Goal: Contribute content: Add original content to the website for others to see

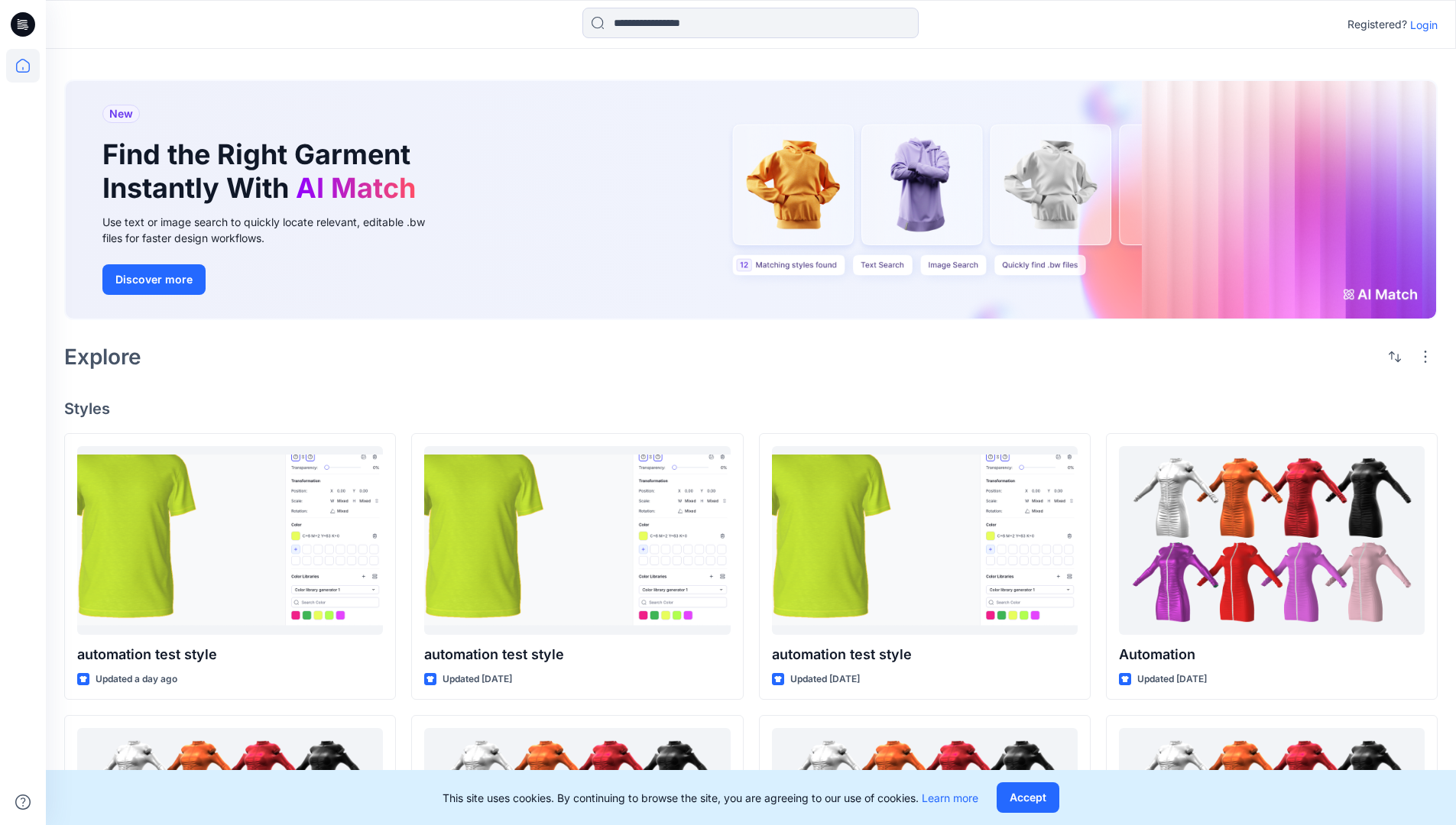
click at [1420, 25] on p "Login" at bounding box center [1423, 25] width 27 height 16
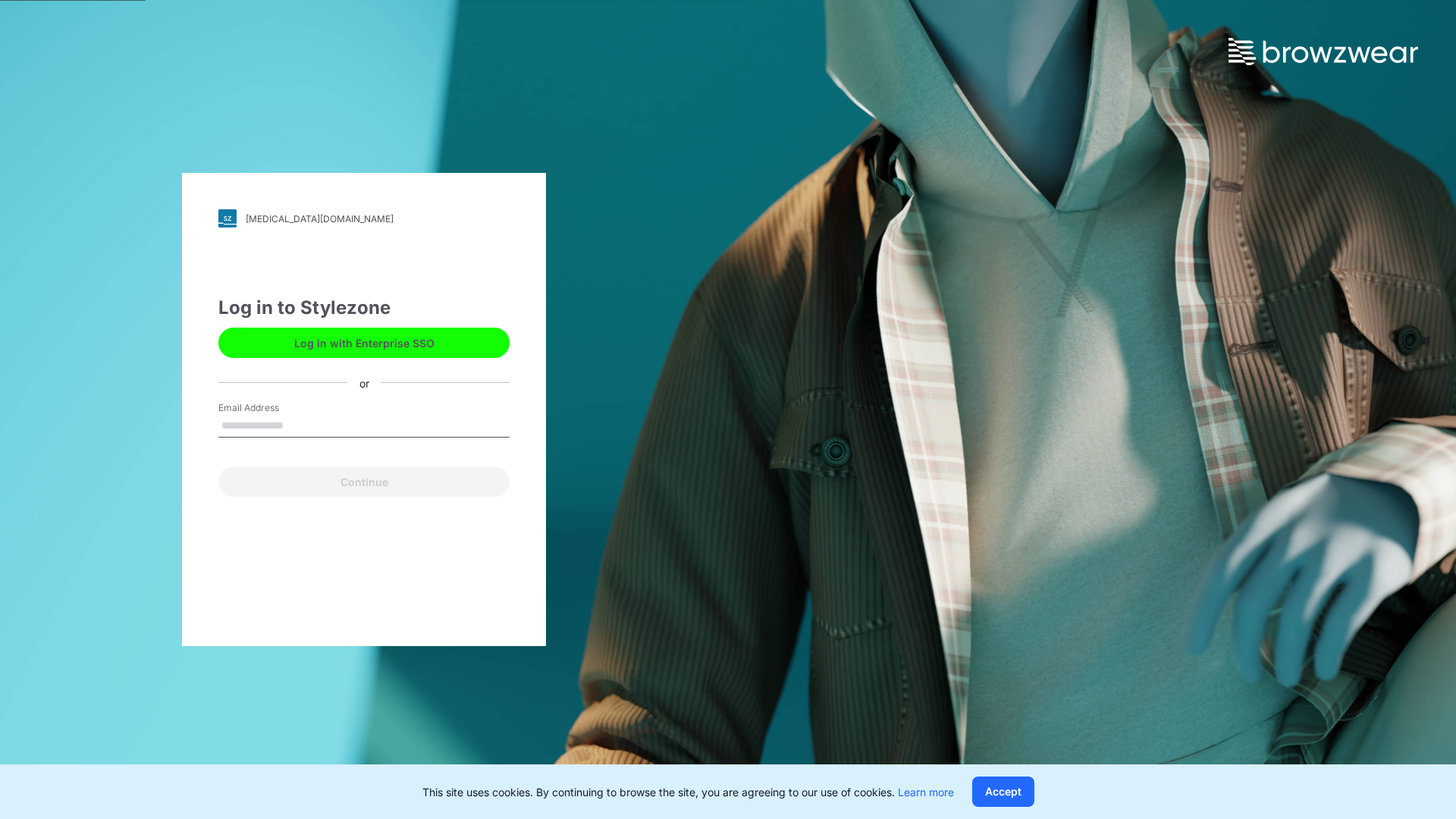
click at [299, 424] on input "Email Address" at bounding box center [364, 426] width 291 height 23
type input "**********"
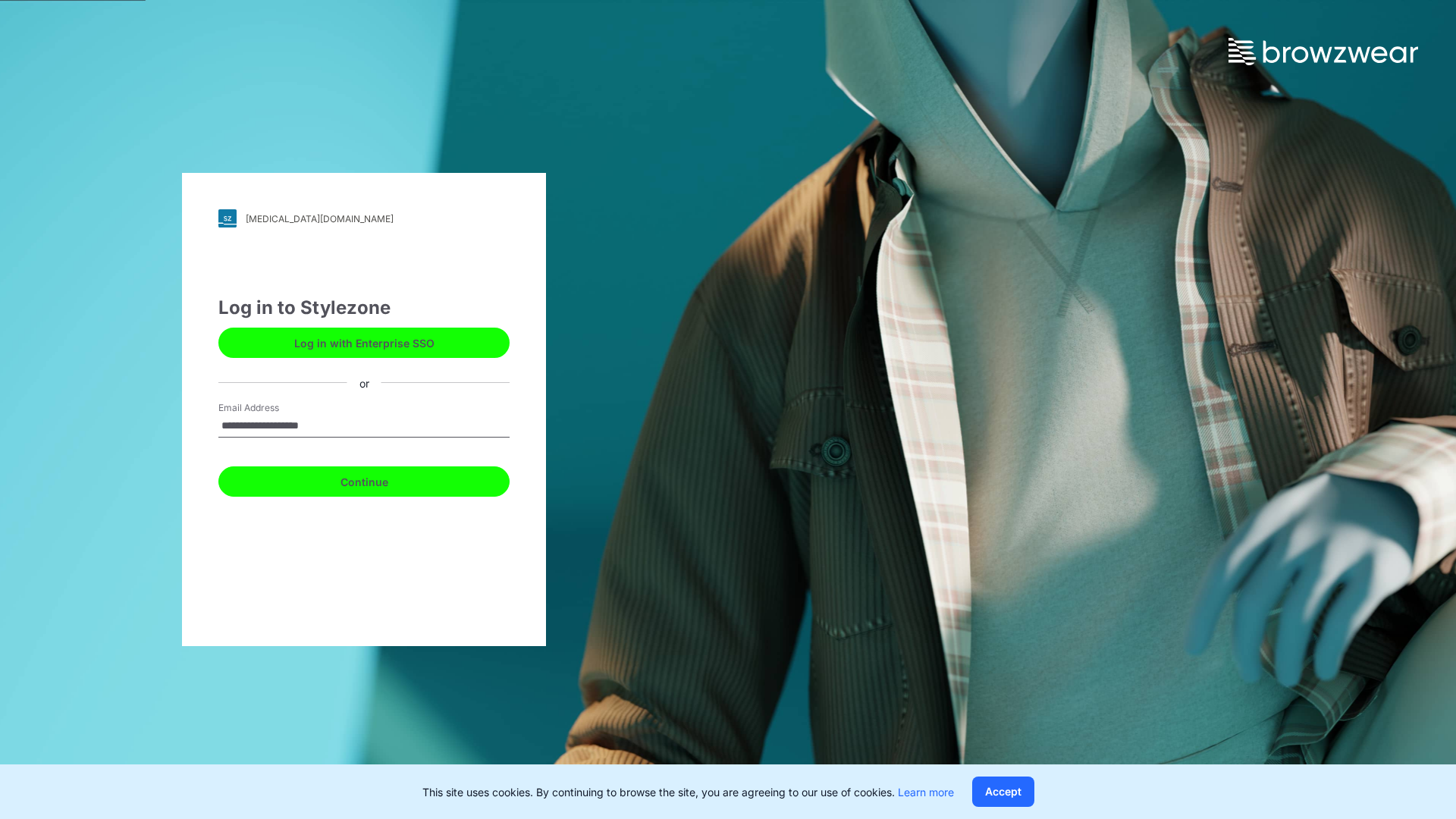
click at [381, 480] on button "Continue" at bounding box center [364, 481] width 291 height 31
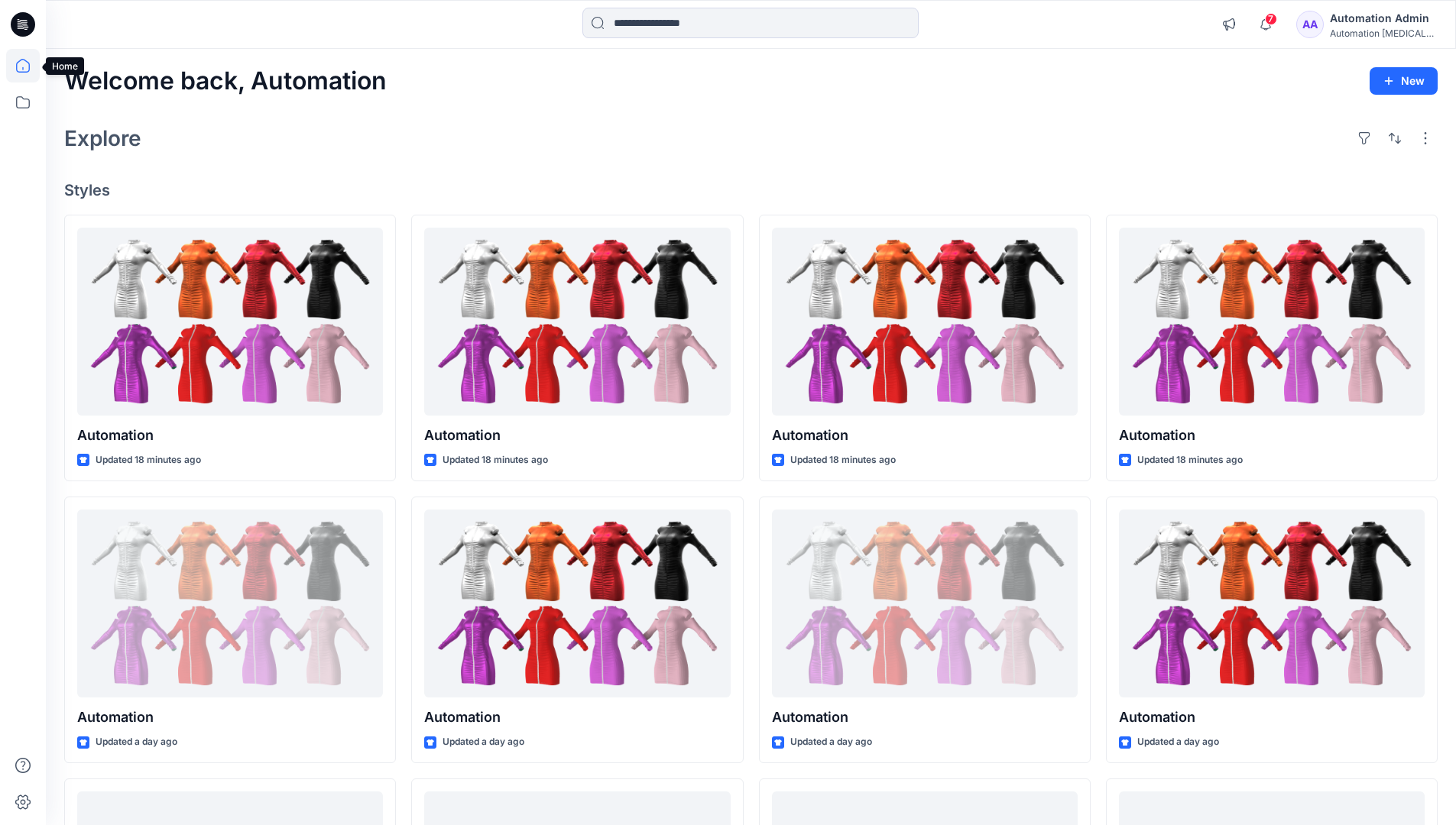
click at [29, 66] on icon at bounding box center [23, 66] width 14 height 14
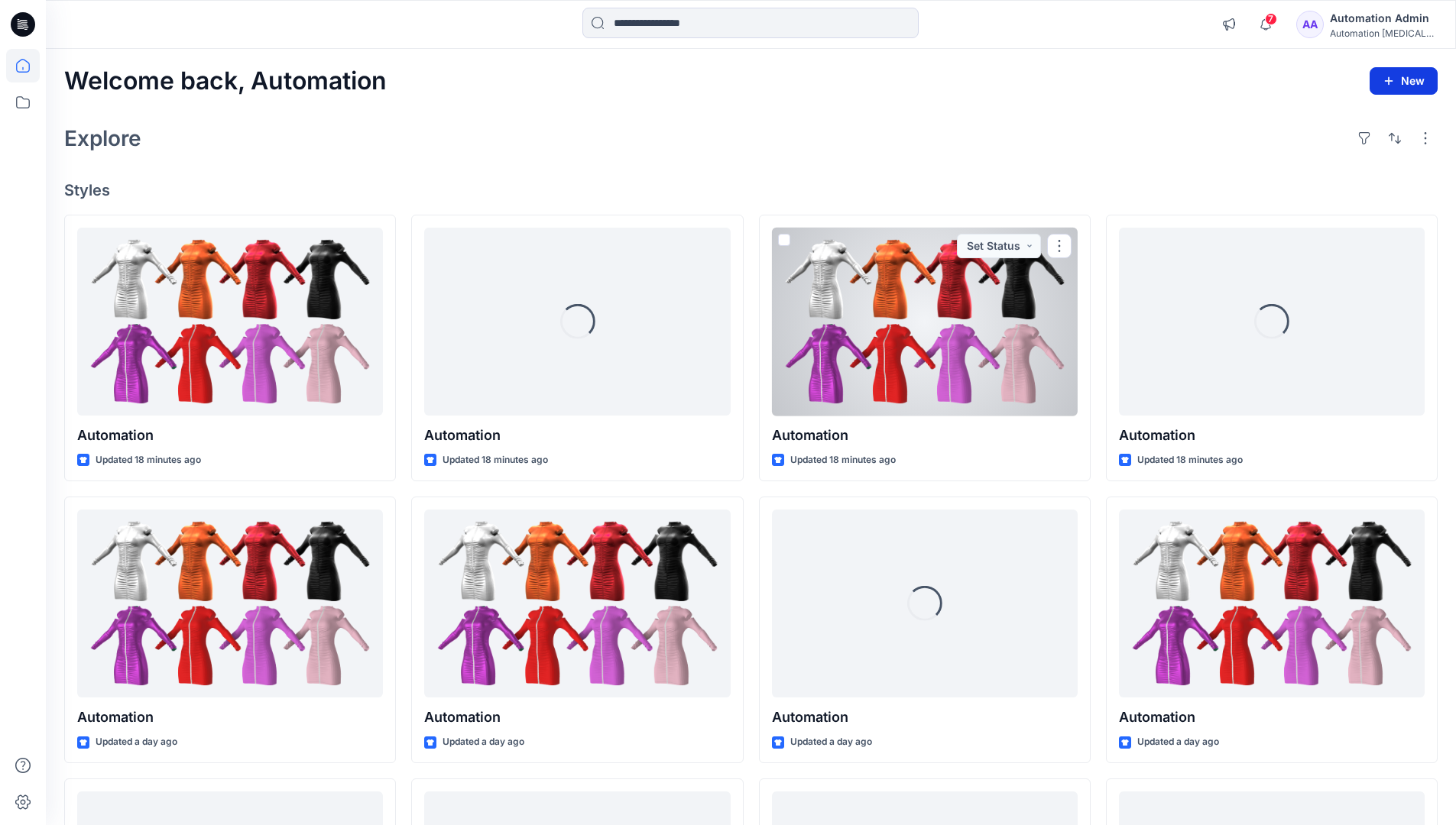
click at [1389, 78] on icon "button" at bounding box center [1389, 81] width 12 height 12
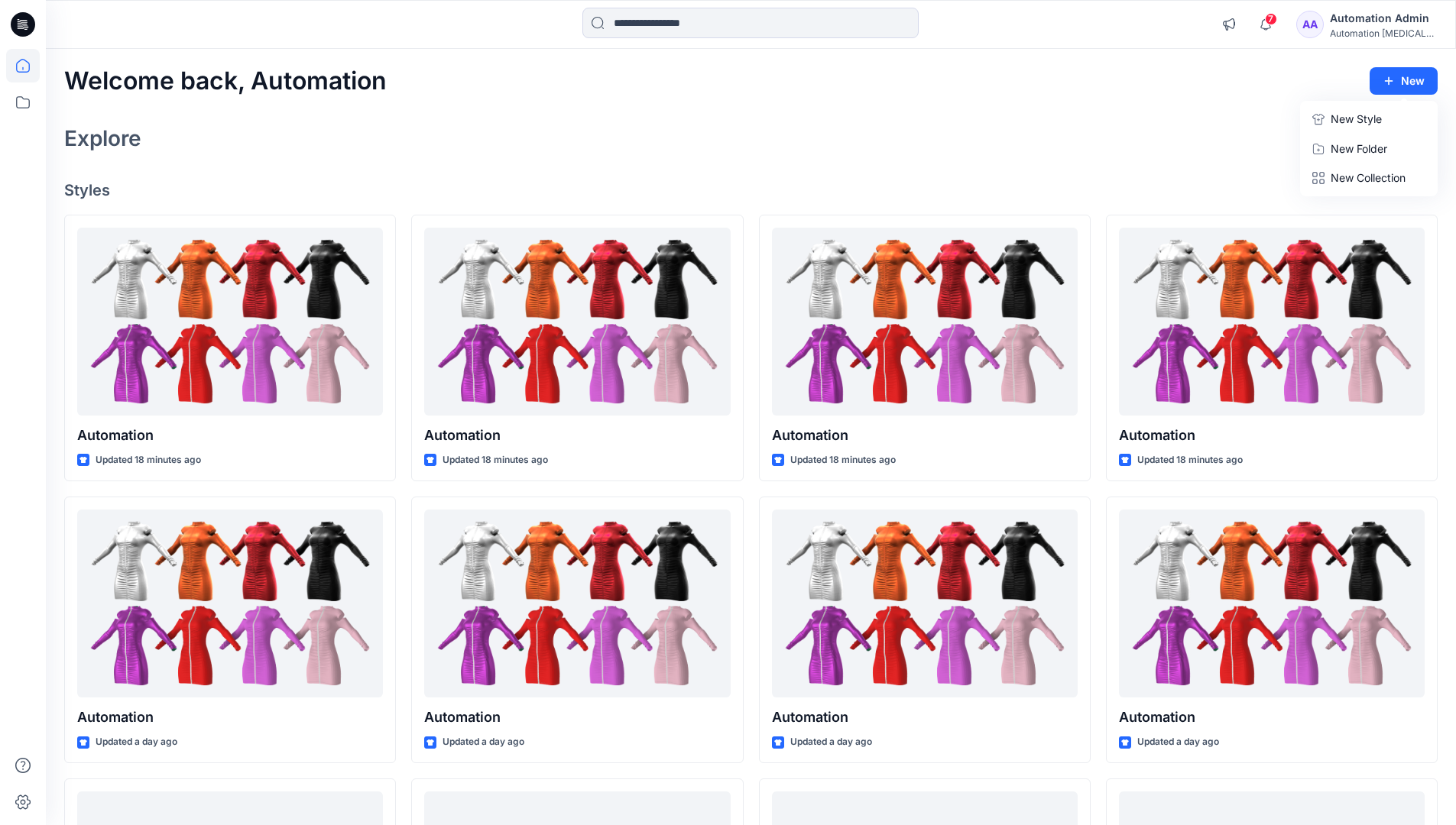
click at [1329, 123] on button "New Style" at bounding box center [1368, 119] width 131 height 31
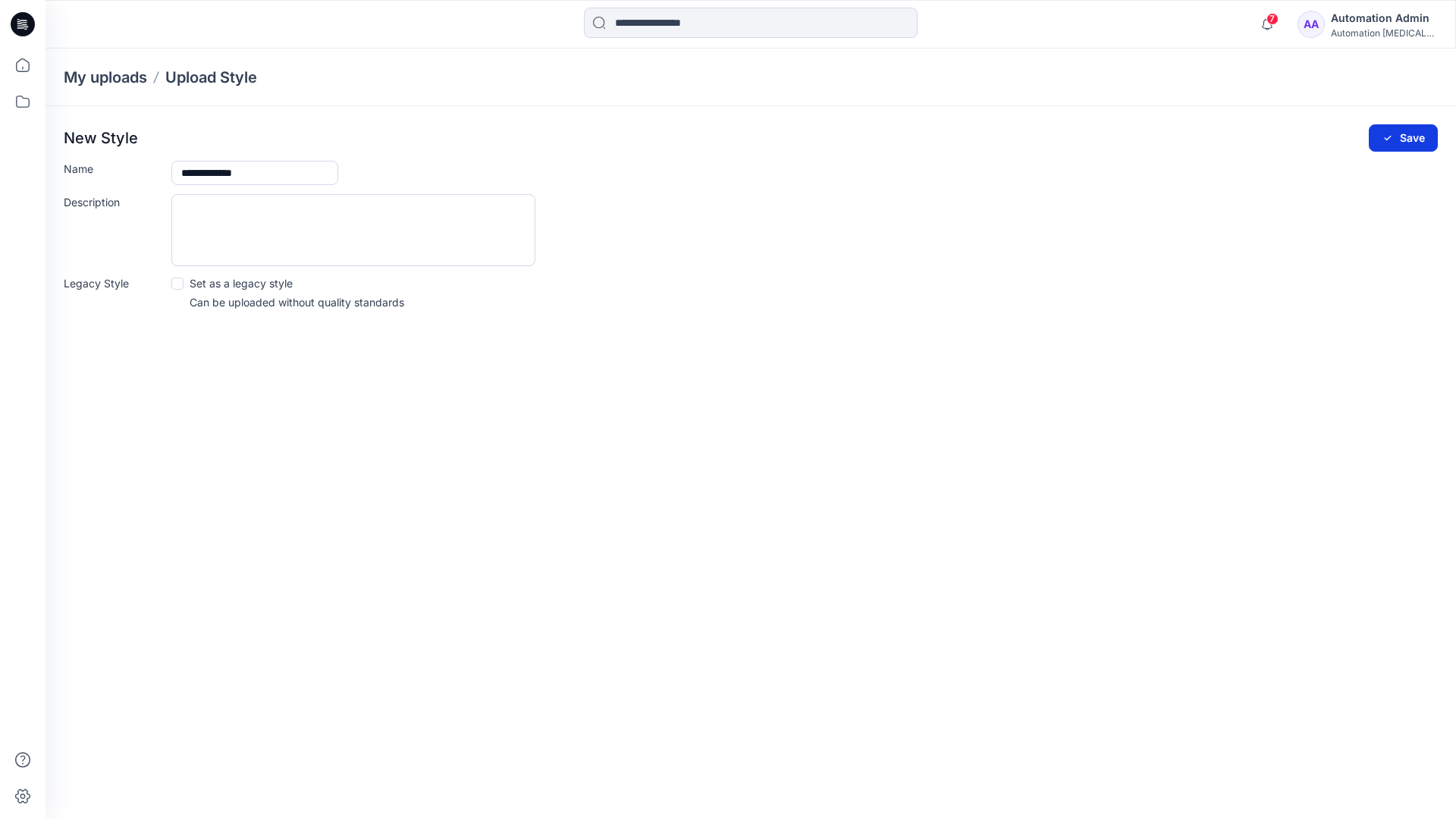
type input "**********"
click at [1403, 139] on button "Save" at bounding box center [1403, 137] width 69 height 27
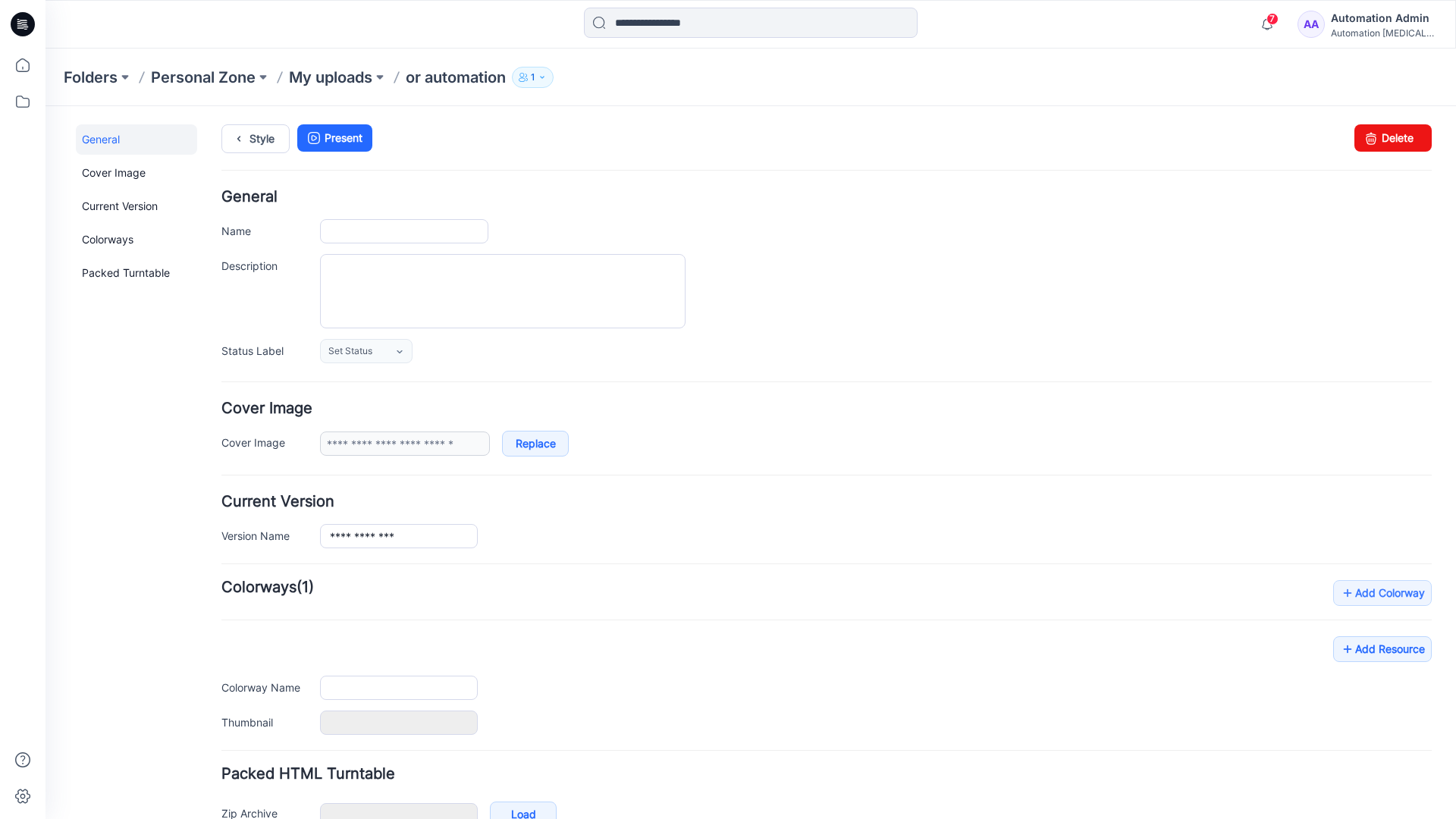
type input "**********"
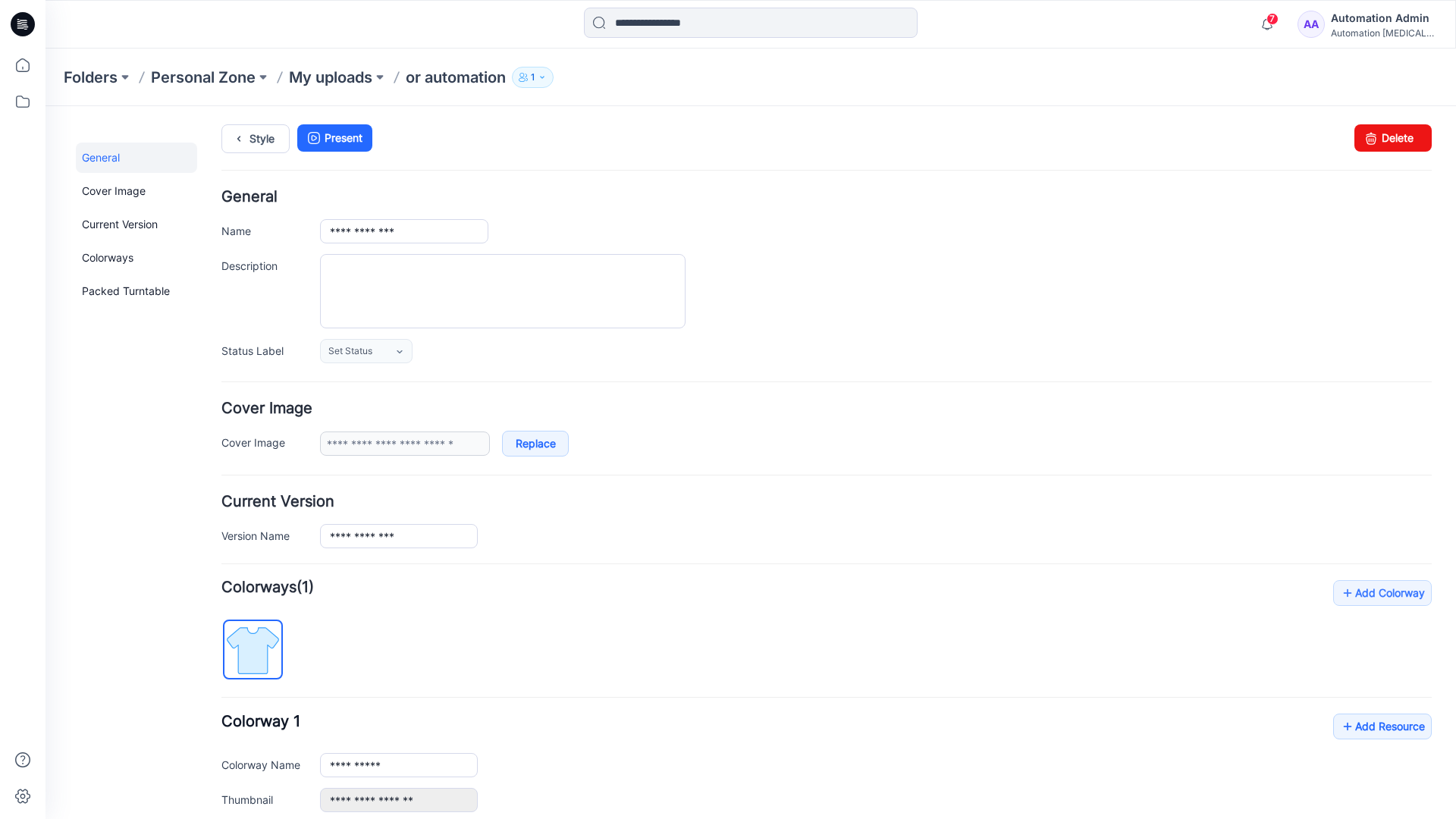
scroll to position [167, 0]
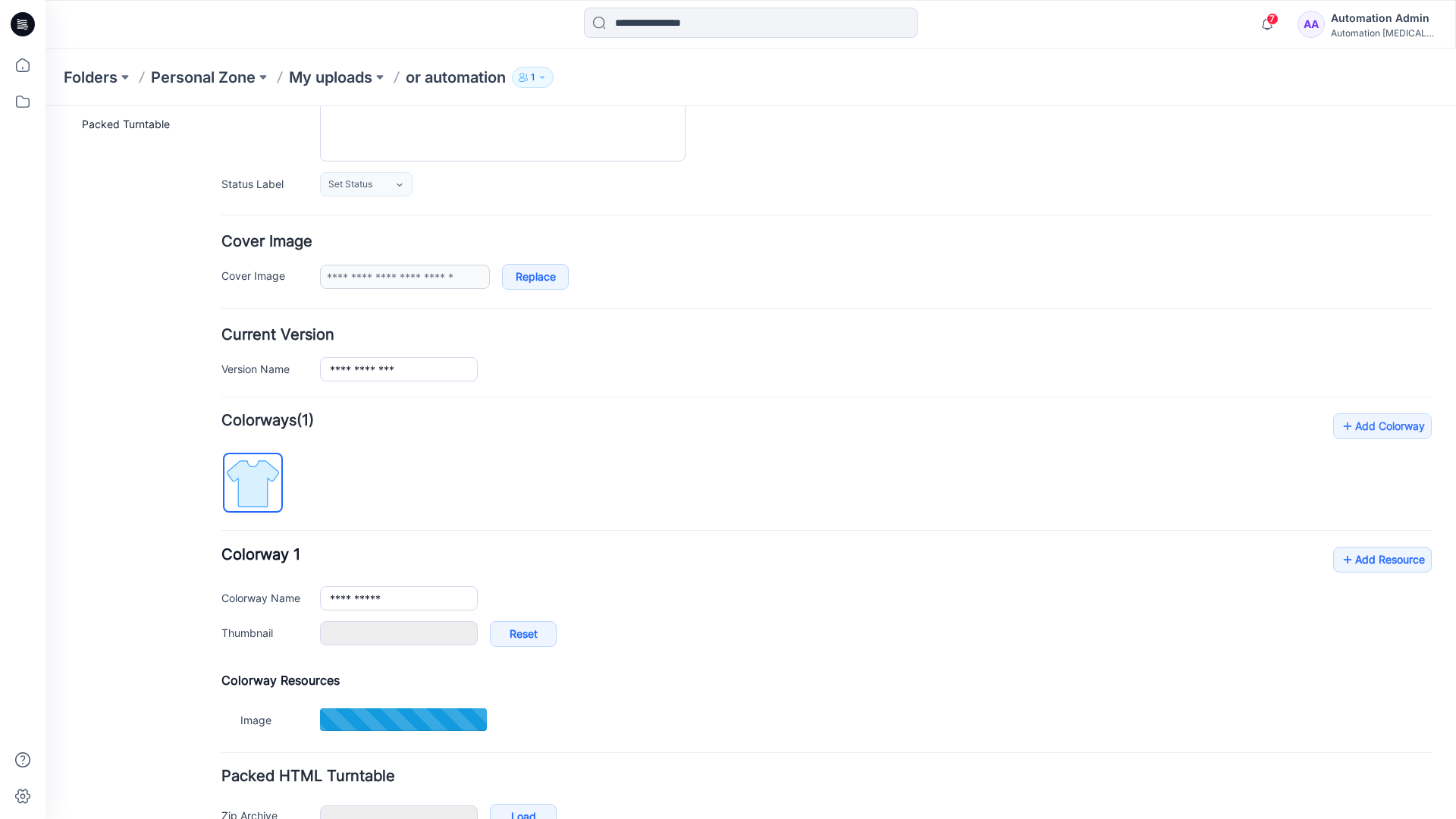
type input "**********"
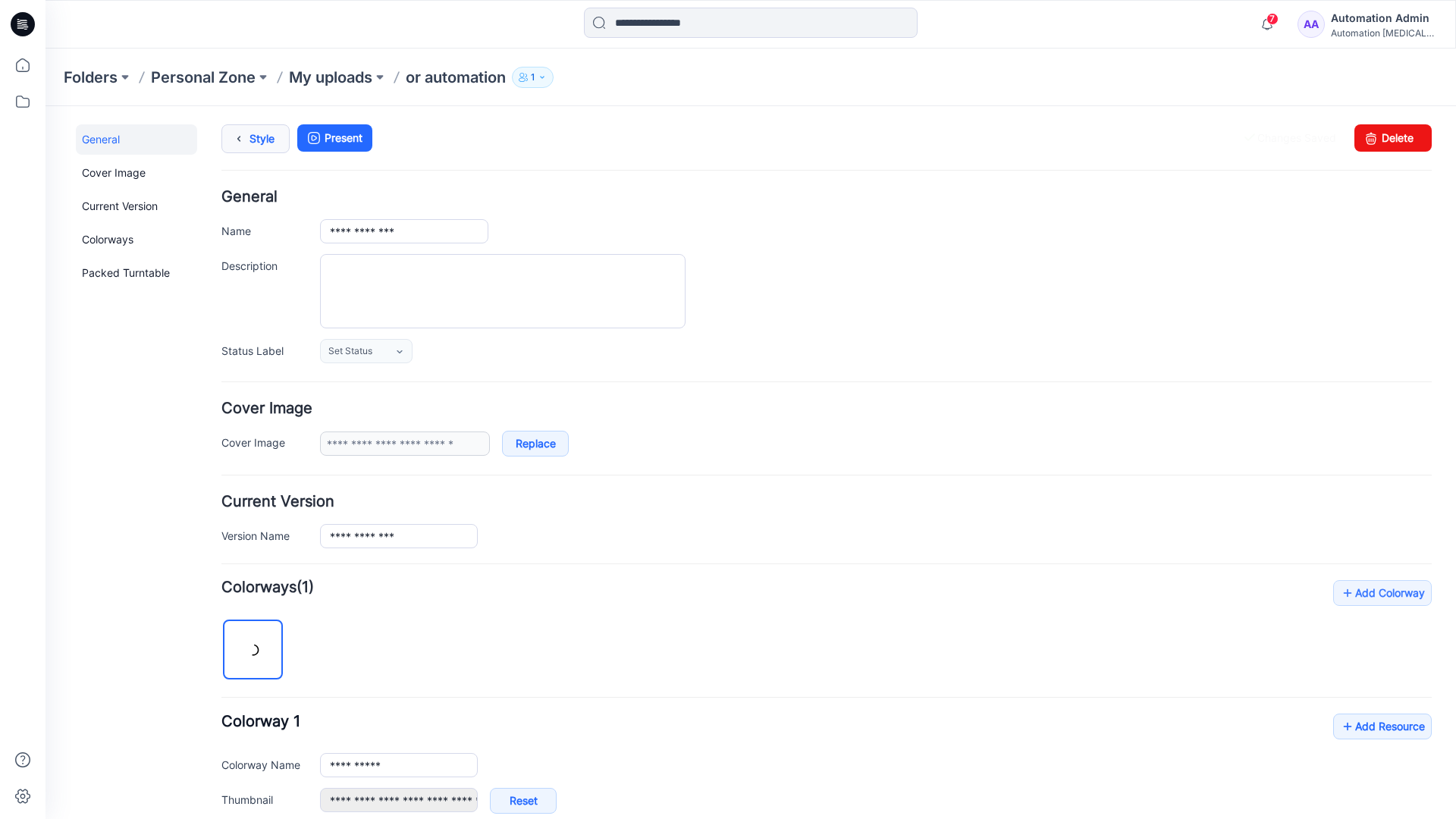
click at [252, 144] on link "Style" at bounding box center [256, 138] width 68 height 29
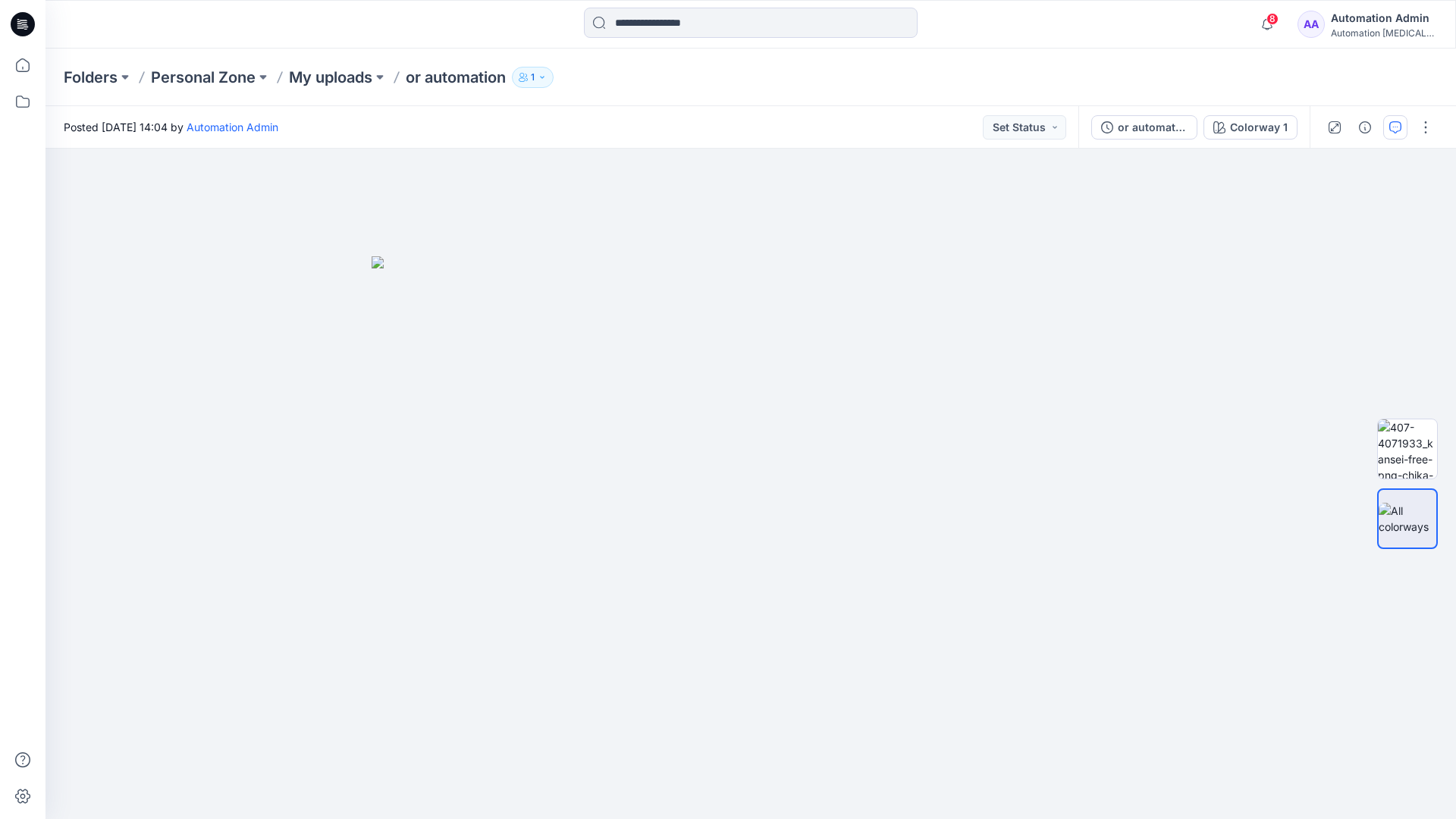
click at [1393, 120] on button "button" at bounding box center [1396, 128] width 24 height 24
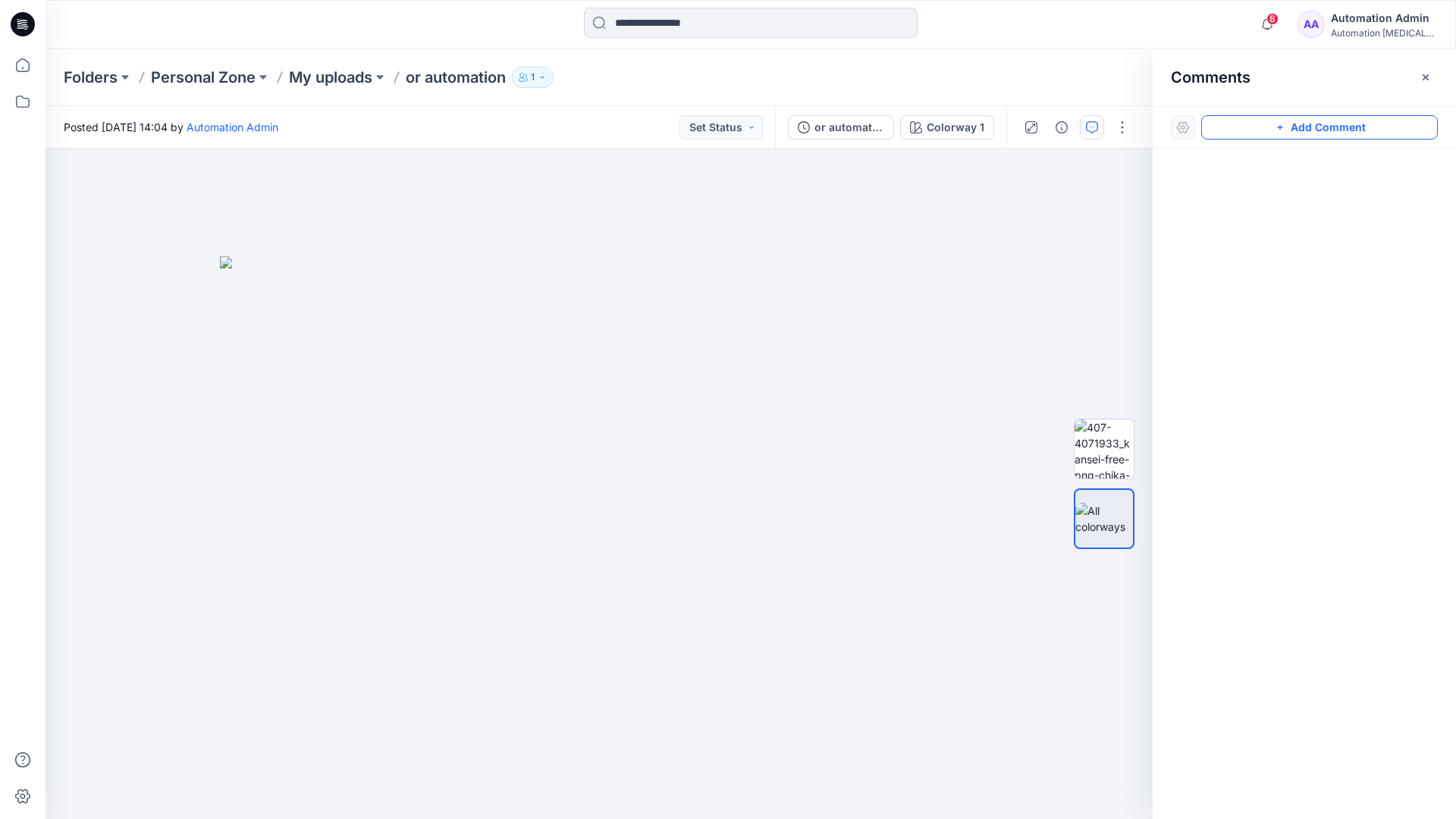
click at [1304, 128] on button "Add Comment" at bounding box center [1320, 128] width 236 height 24
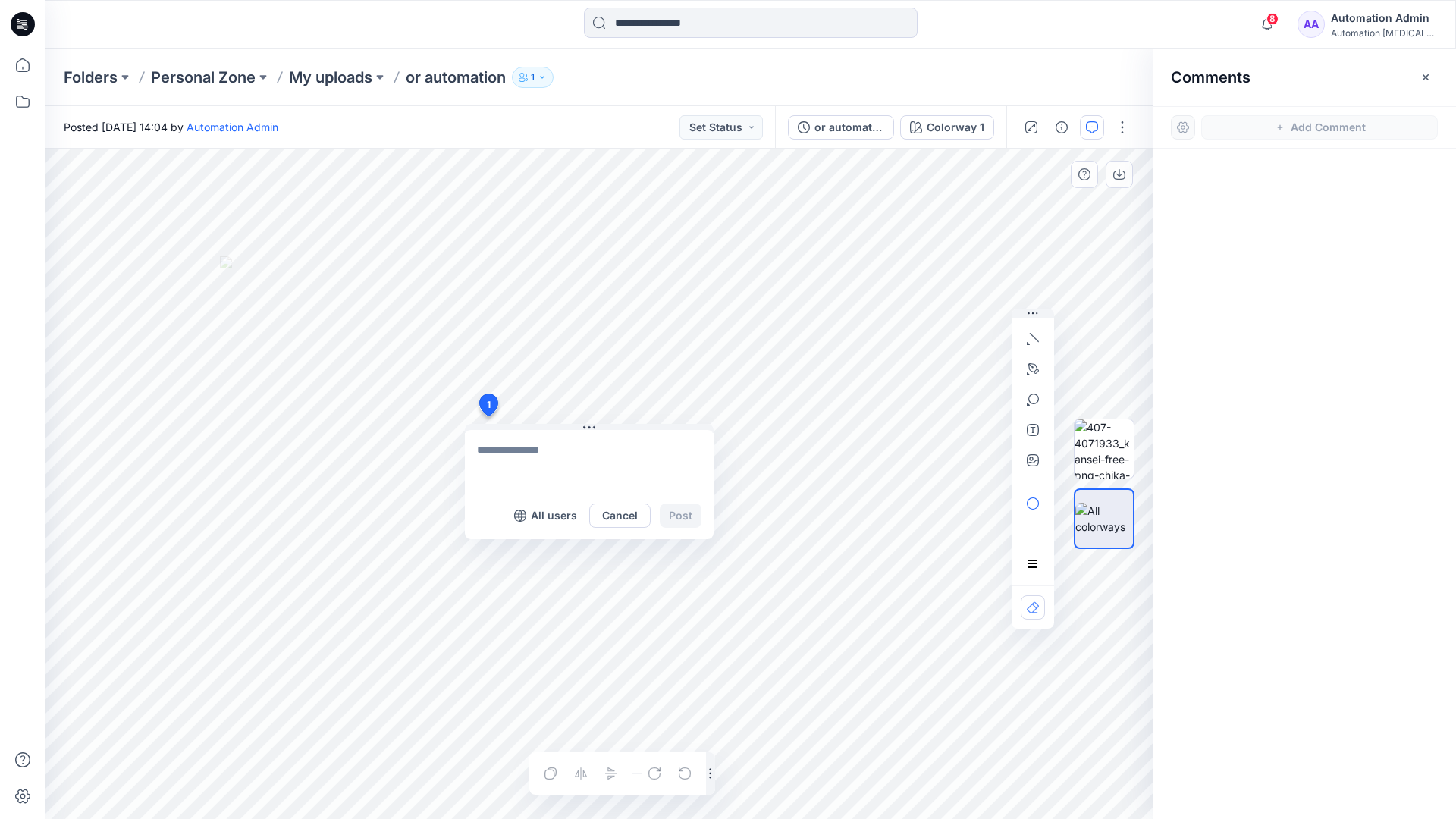
click at [487, 416] on div "1 All users Cancel Post Layer 1" at bounding box center [598, 484] width 1107 height 670
type textarea "****"
click at [1037, 335] on icon "button" at bounding box center [1032, 339] width 12 height 12
click at [1030, 367] on icon "button" at bounding box center [1032, 369] width 12 height 12
click at [680, 233] on icon "Layer 1" at bounding box center [598, 484] width 1107 height 670
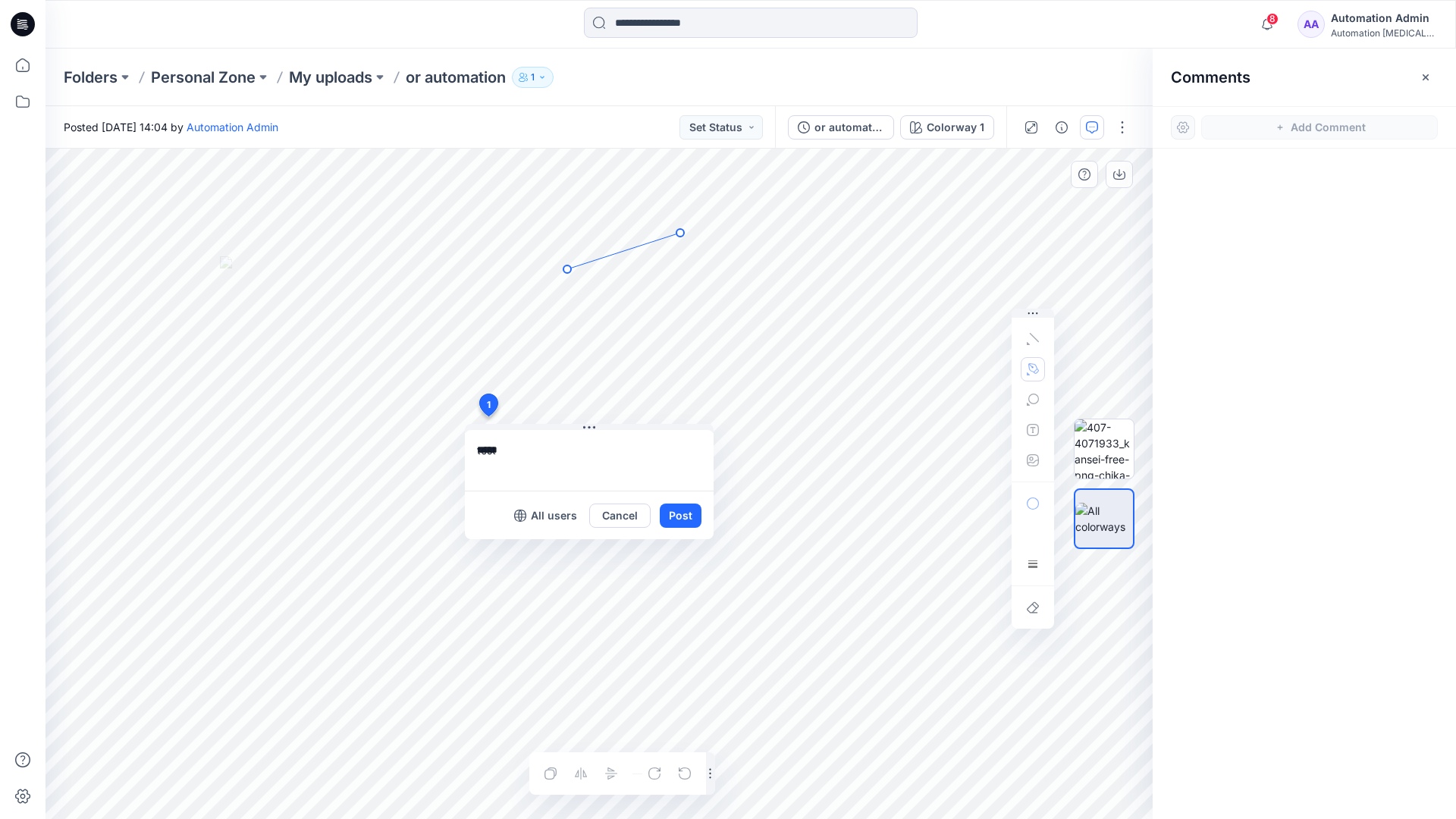
click at [567, 270] on icon "Layer 1" at bounding box center [598, 484] width 1107 height 670
click at [678, 234] on circle at bounding box center [680, 233] width 8 height 8
click at [1025, 367] on button "button" at bounding box center [1032, 369] width 24 height 24
click at [948, 367] on icon "button" at bounding box center [951, 368] width 10 height 10
click at [1031, 401] on icon "button" at bounding box center [1032, 400] width 12 height 12
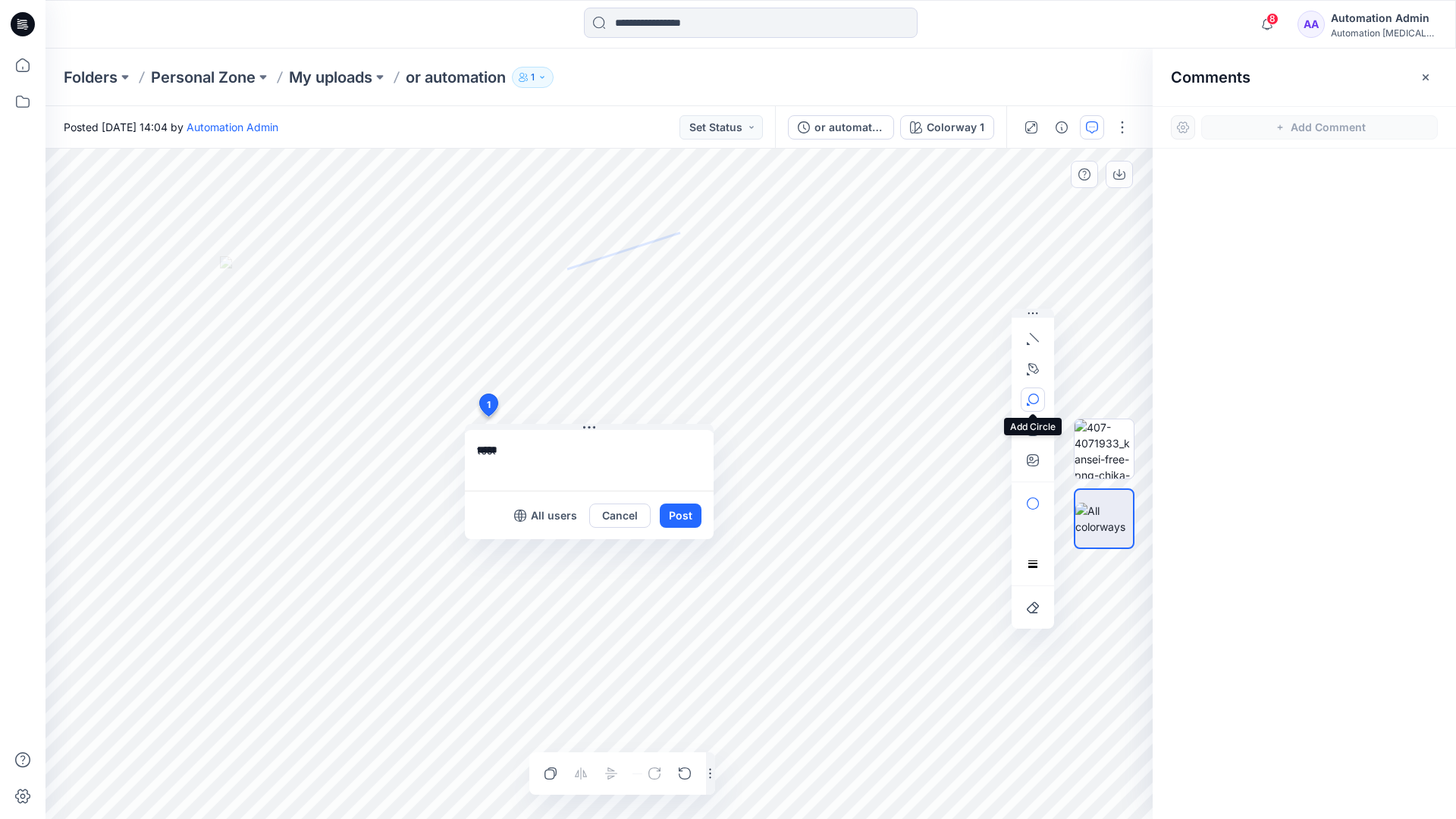
click at [1039, 396] on button "button" at bounding box center [1032, 400] width 24 height 24
click at [1032, 401] on icon "button" at bounding box center [1032, 400] width 12 height 12
click at [954, 402] on icon "button" at bounding box center [951, 401] width 12 height 12
click at [1030, 434] on icon "button" at bounding box center [1032, 430] width 12 height 12
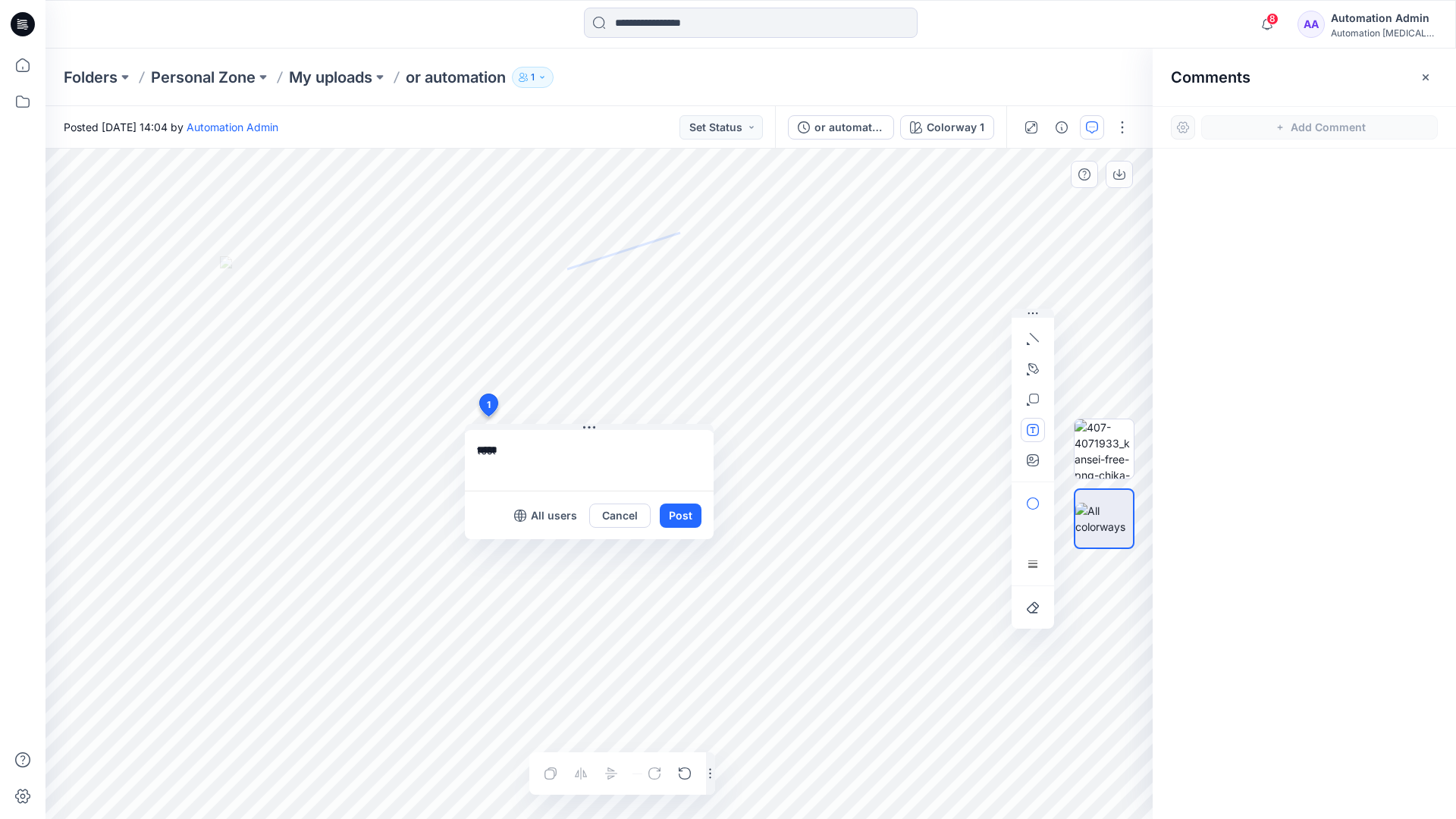
click at [1026, 431] on button "button" at bounding box center [1032, 430] width 24 height 24
type textarea "**********"
type input"] "**********"
click at [679, 516] on button "Post" at bounding box center [681, 515] width 42 height 24
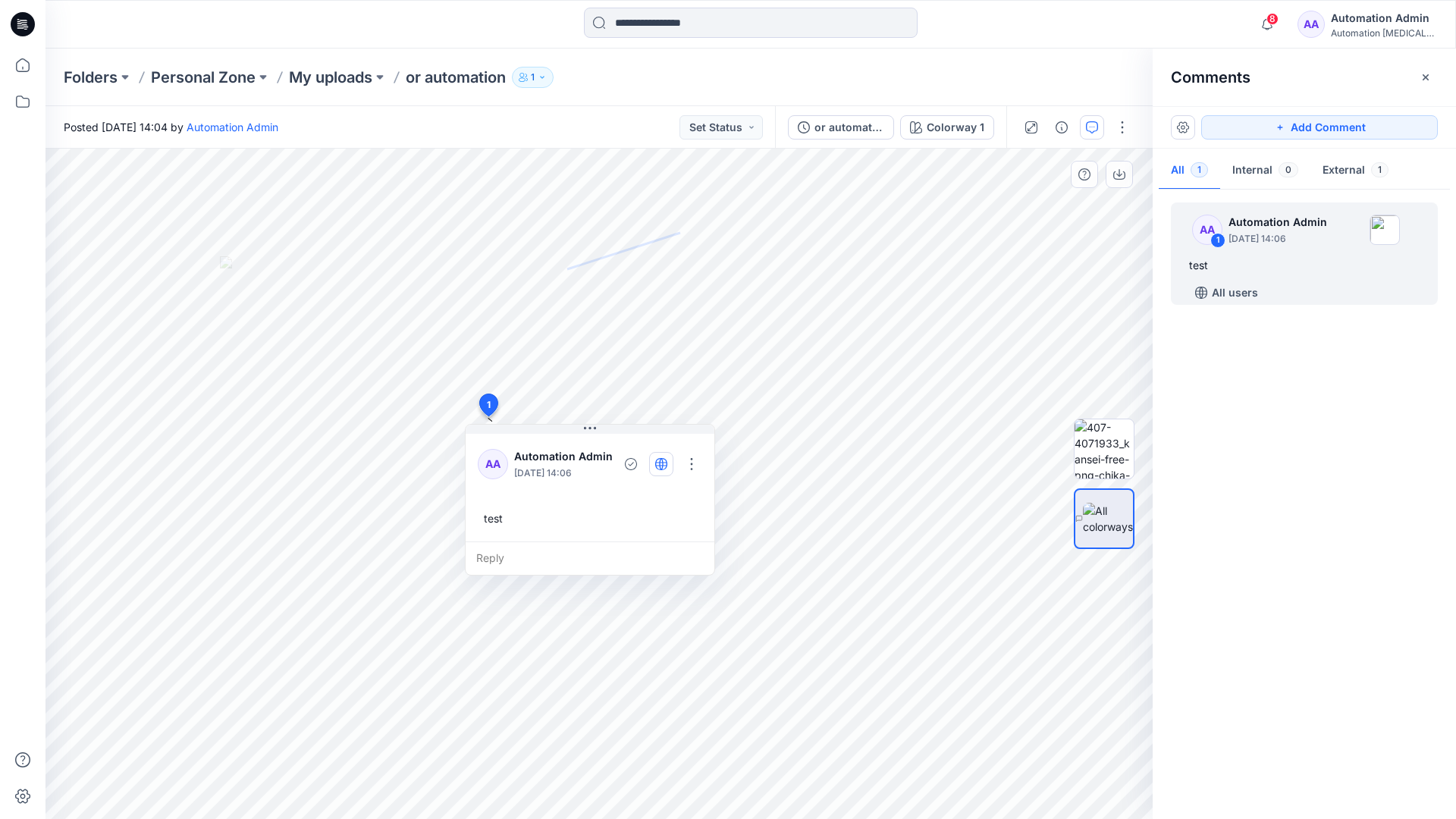
click at [661, 463] on icon "button" at bounding box center [661, 464] width 4 height 12
click at [662, 467] on icon "button" at bounding box center [662, 464] width 12 height 12
click at [564, 556] on div "Reply" at bounding box center [590, 558] width 248 height 33
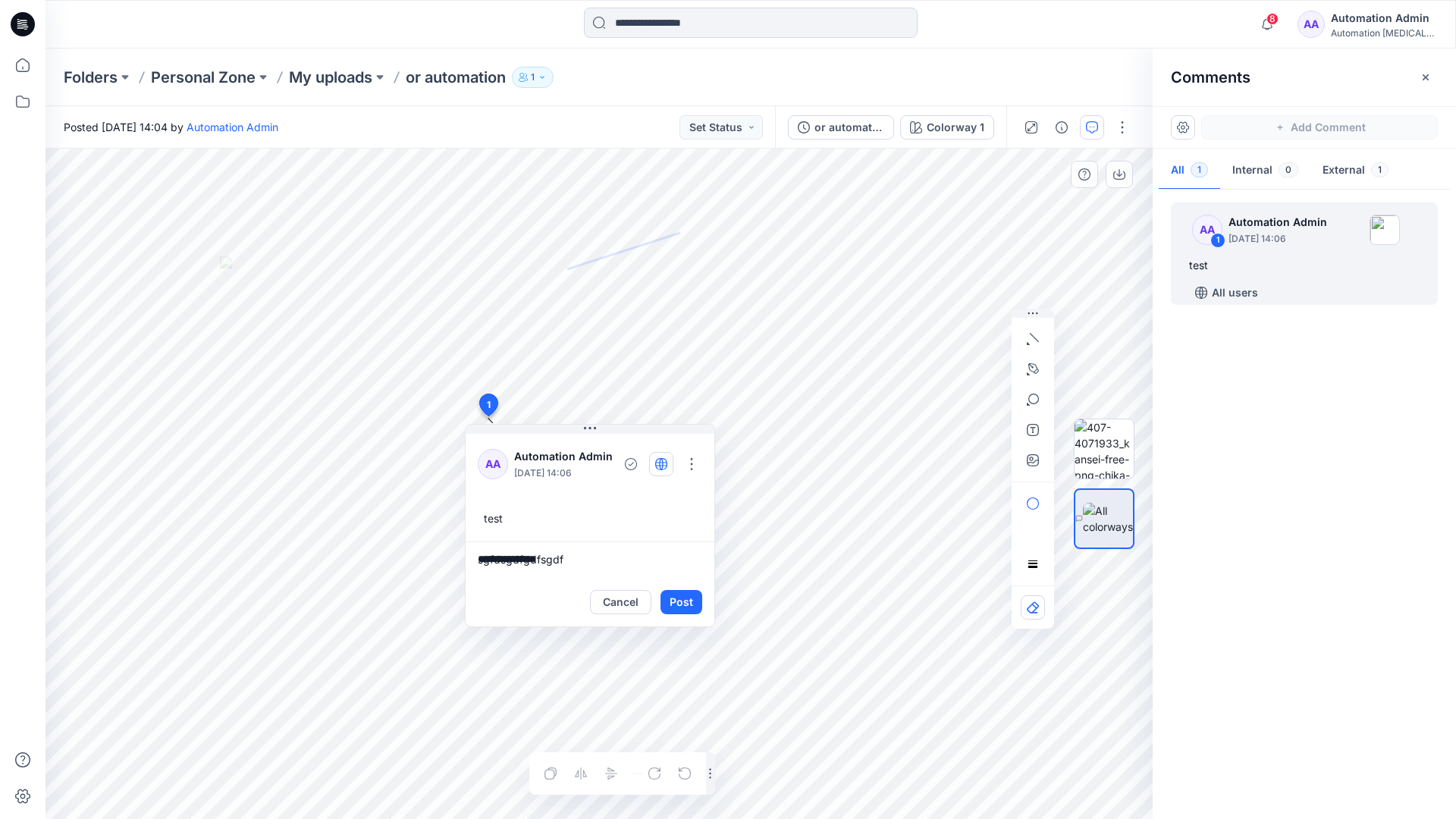
type textarea "**********"
click at [675, 593] on button "Post" at bounding box center [682, 602] width 42 height 24
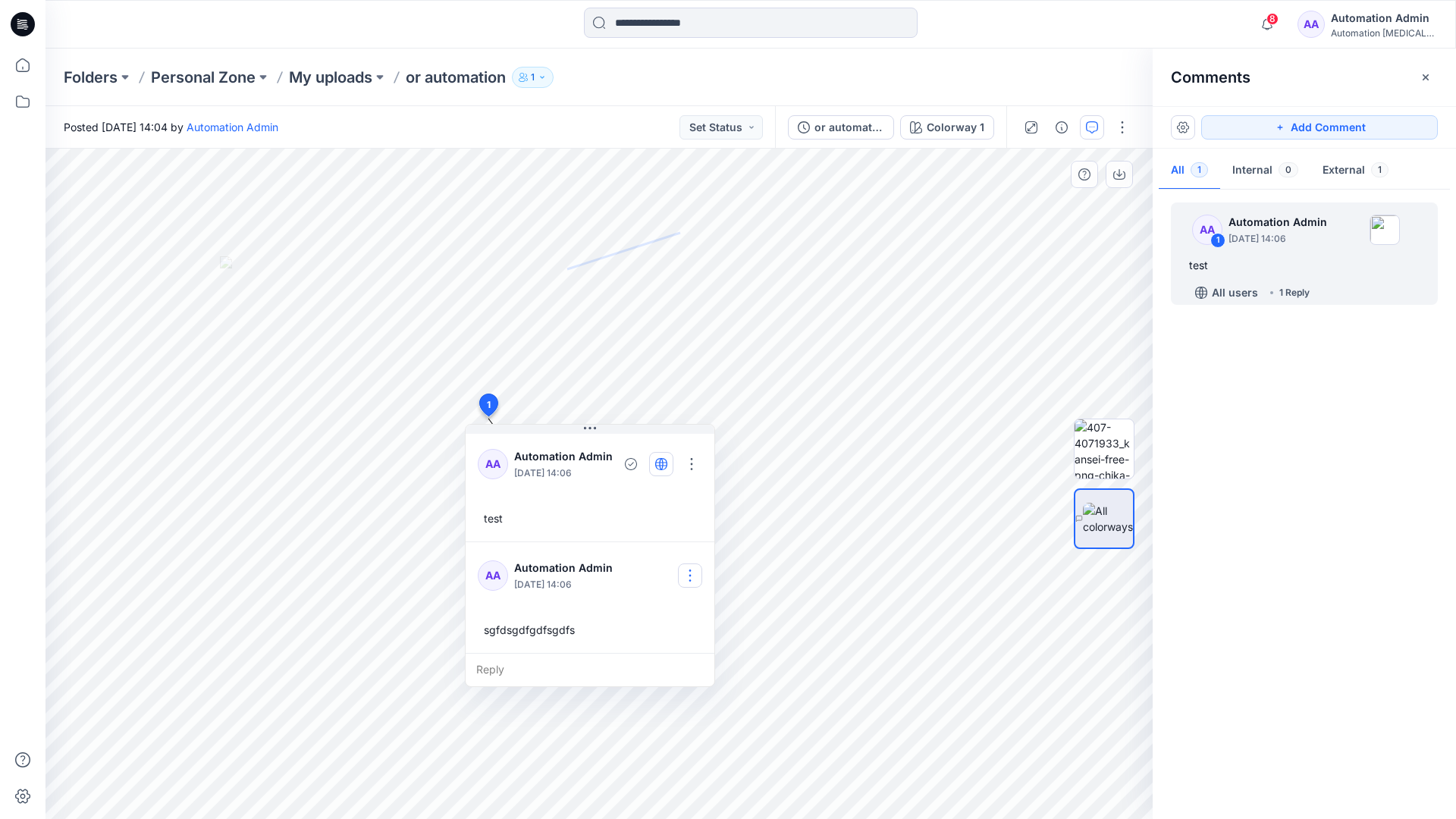
click at [696, 569] on button "button" at bounding box center [690, 576] width 24 height 24
click at [677, 656] on p "Delete comment" at bounding box center [699, 652] width 79 height 16
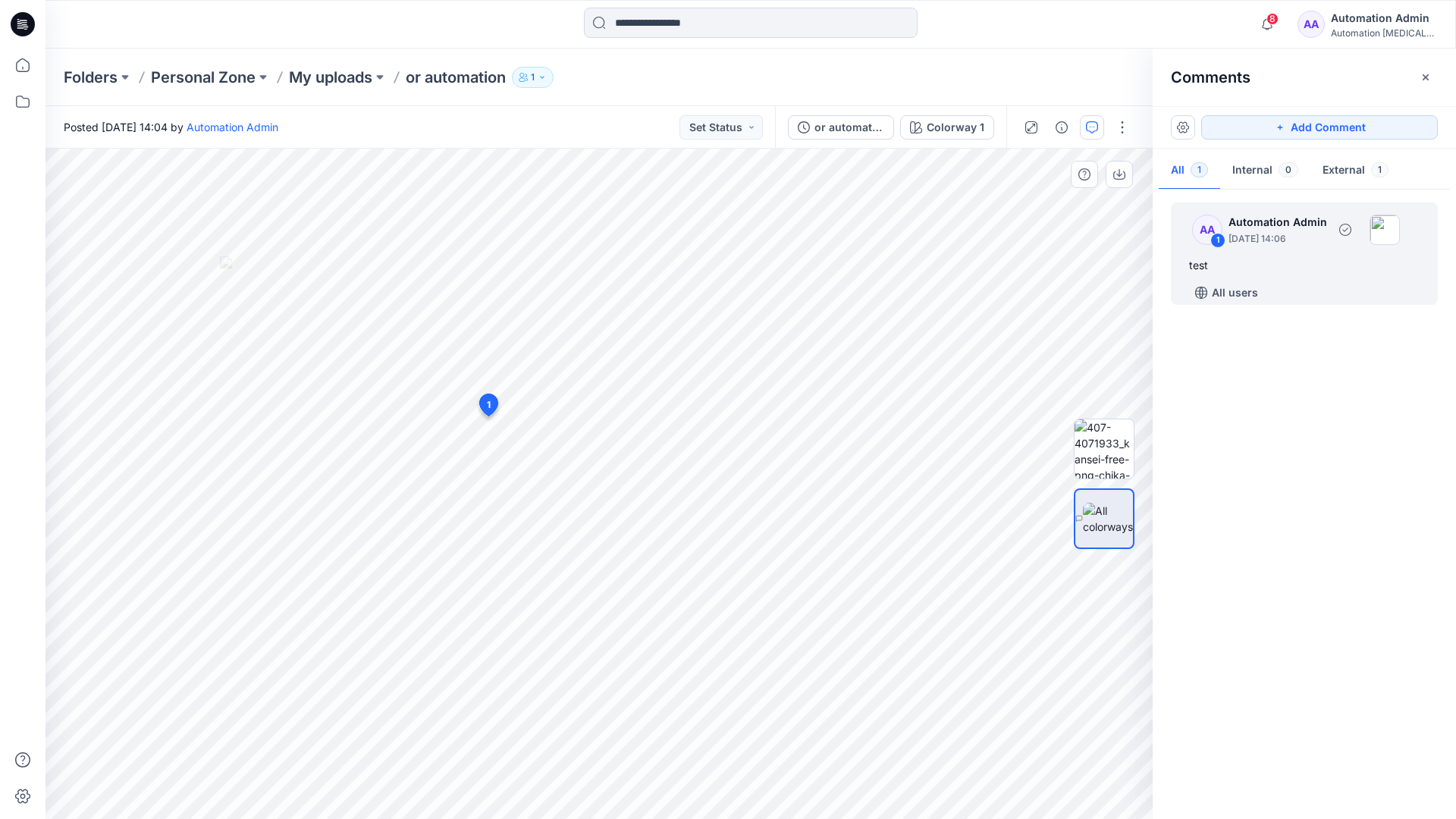
click at [1247, 260] on div "test" at bounding box center [1304, 265] width 230 height 18
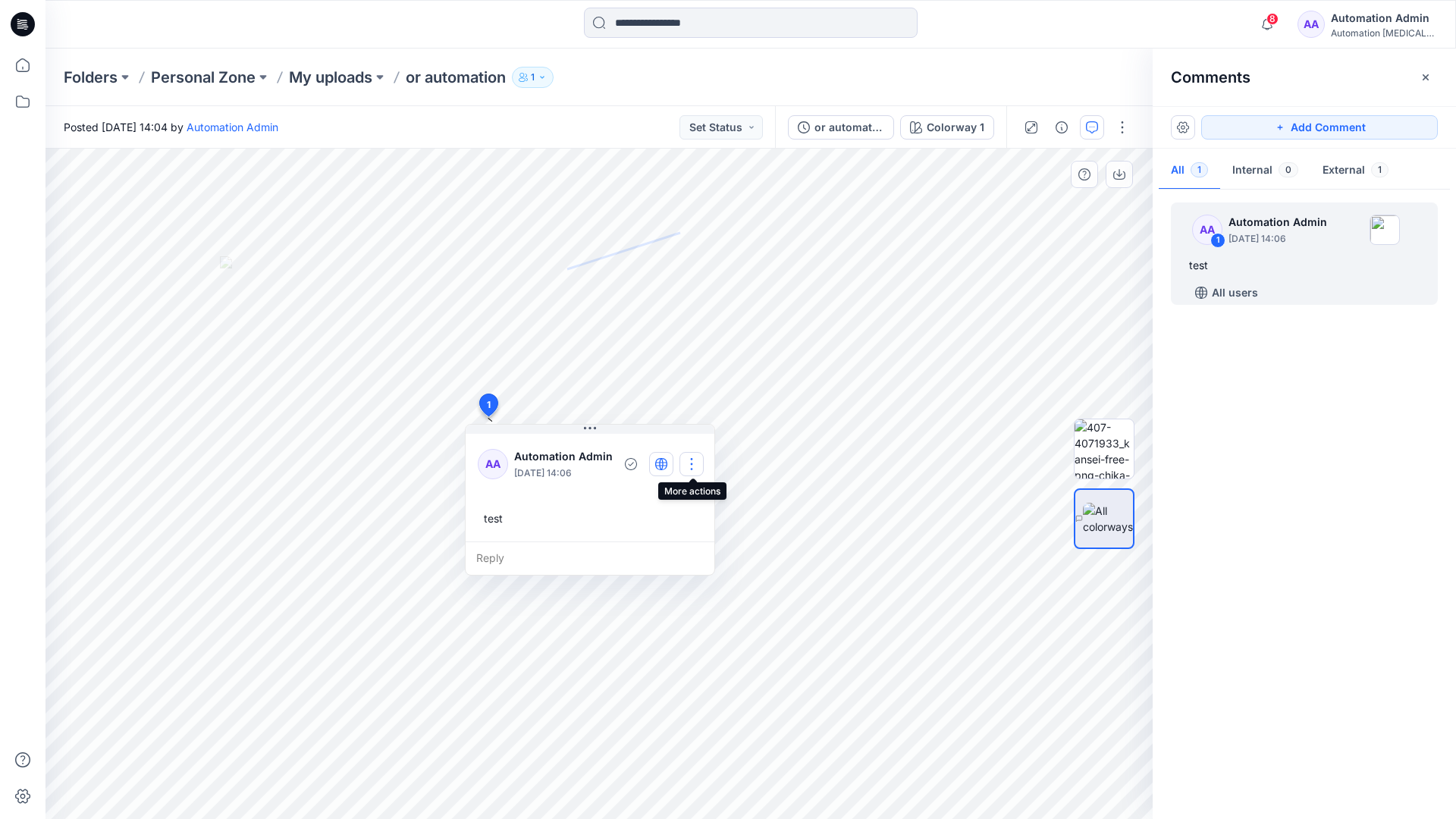
click at [696, 458] on button "button" at bounding box center [691, 464] width 24 height 24
click at [682, 538] on p "Delete thread" at bounding box center [695, 540] width 67 height 16
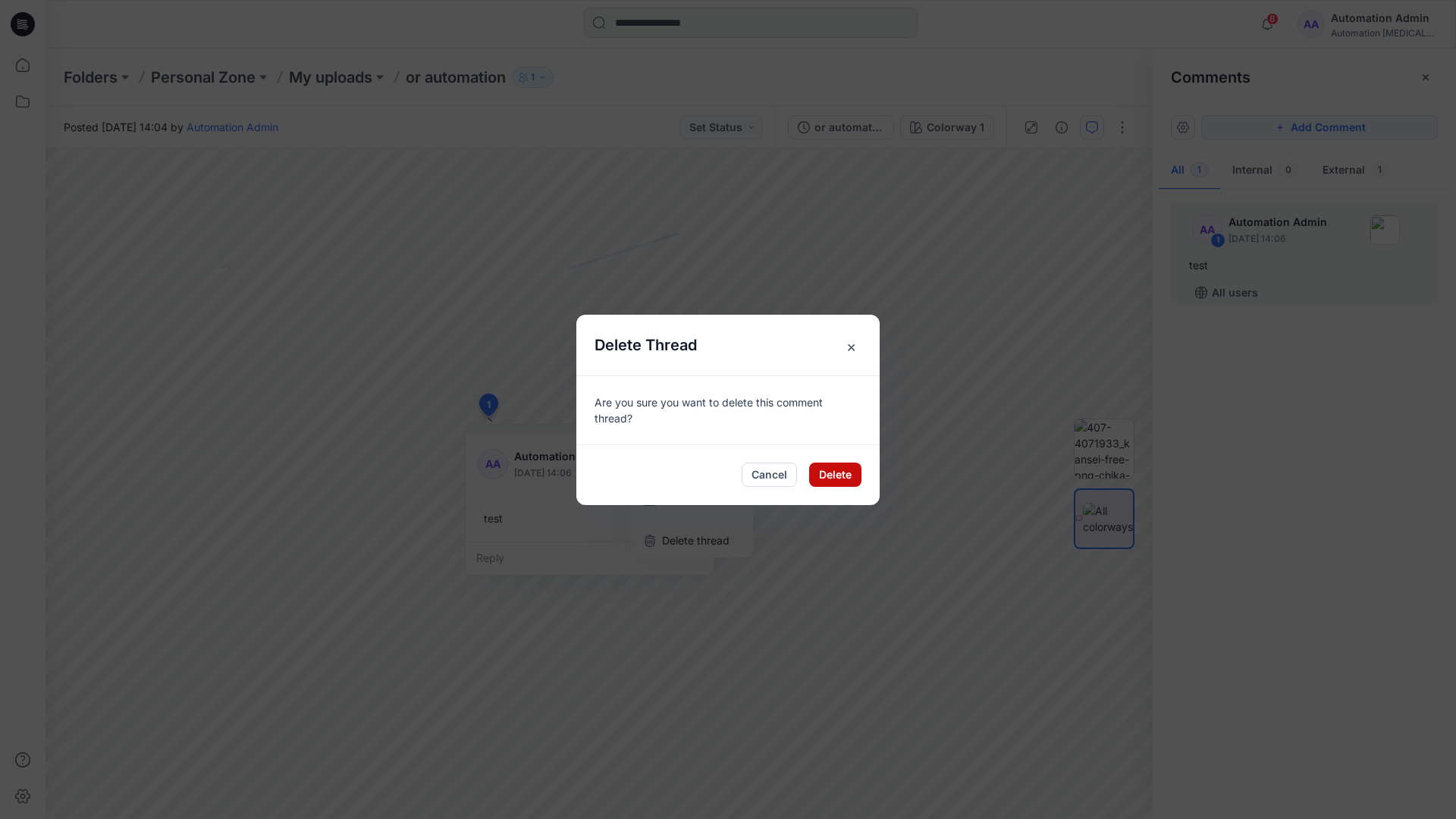
click at [838, 478] on button "Delete" at bounding box center [836, 475] width 52 height 24
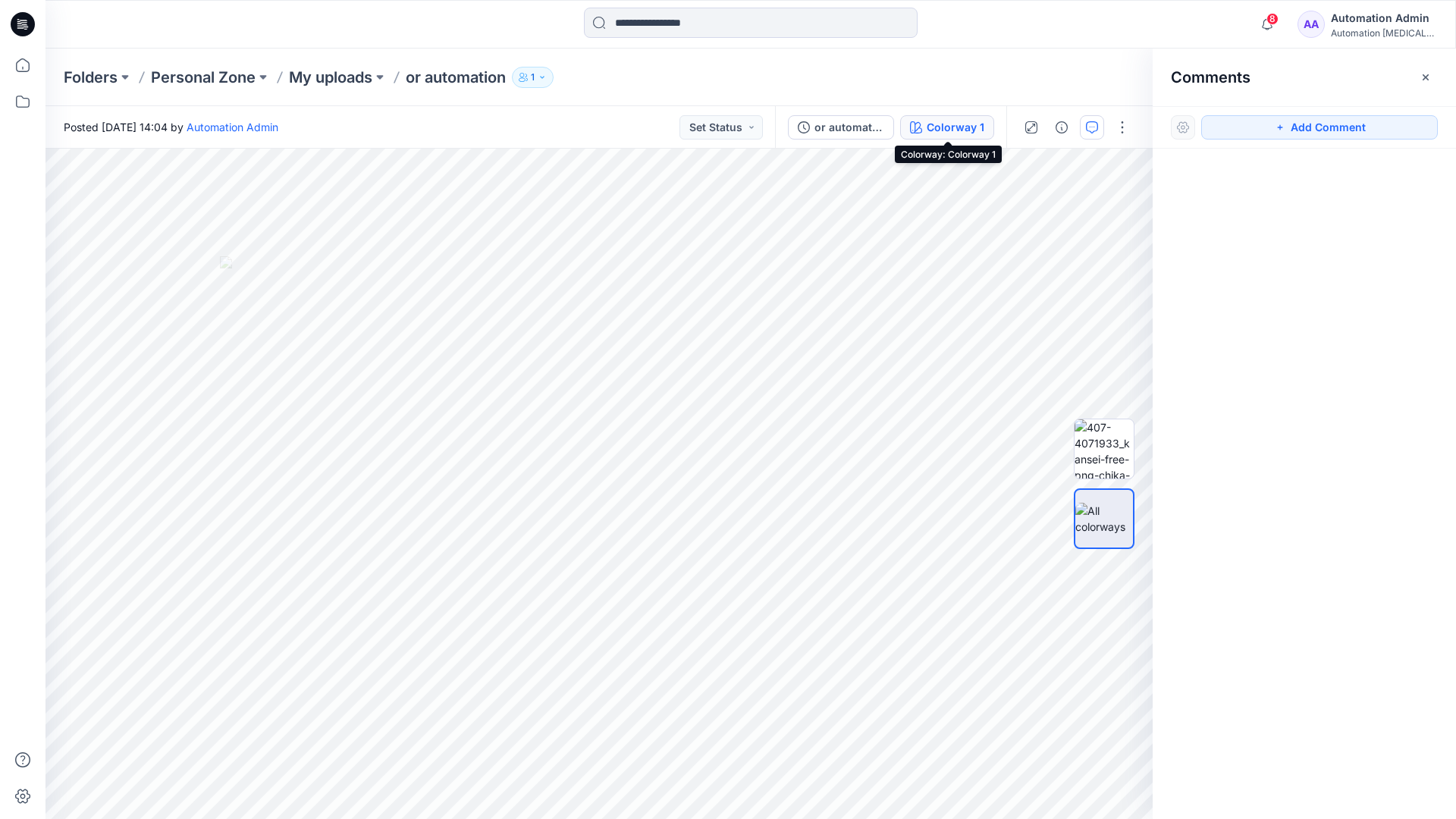
click at [930, 129] on div "Colorway 1" at bounding box center [956, 127] width 58 height 17
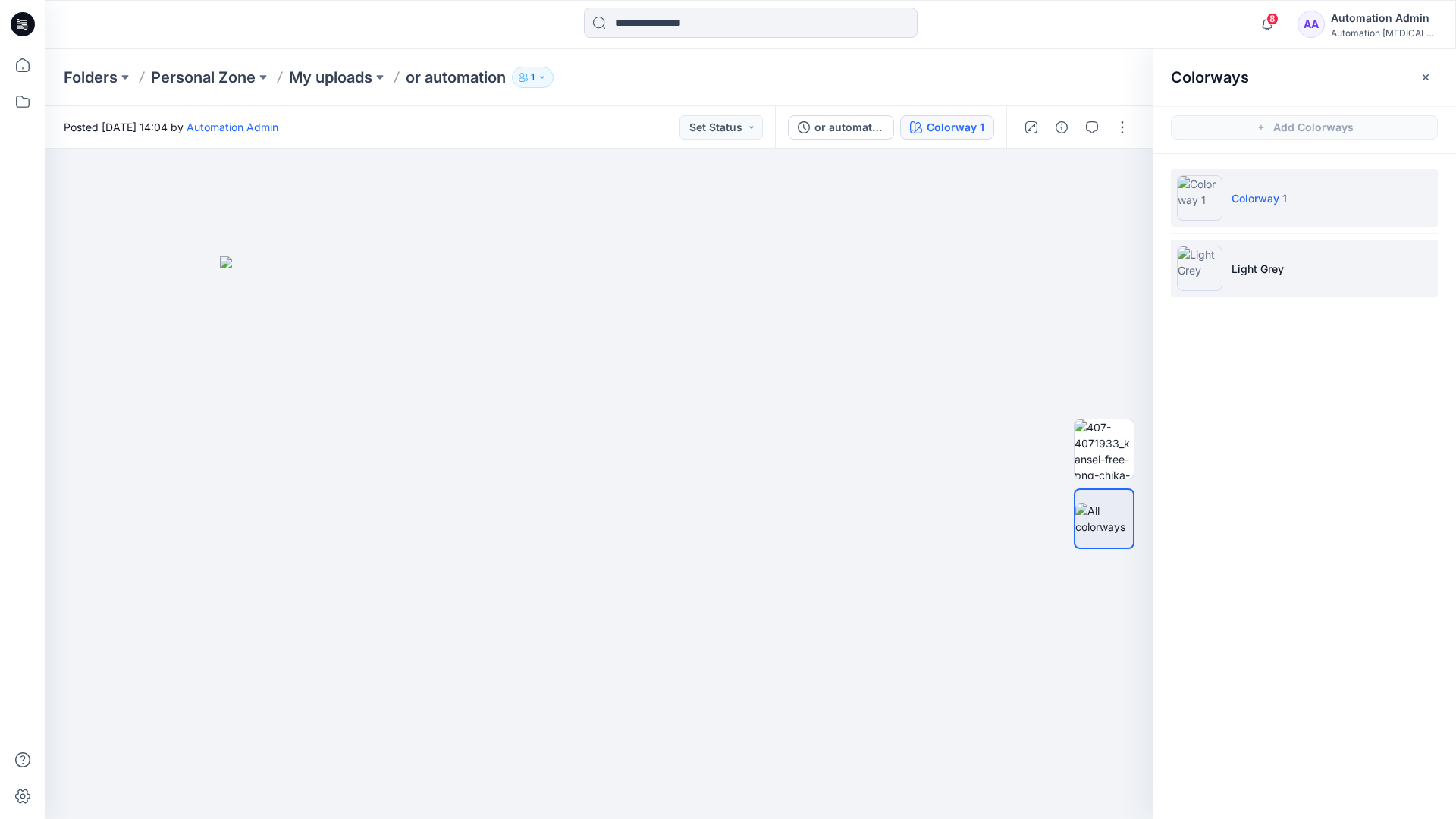
click at [1252, 270] on p "Light Grey" at bounding box center [1257, 269] width 52 height 16
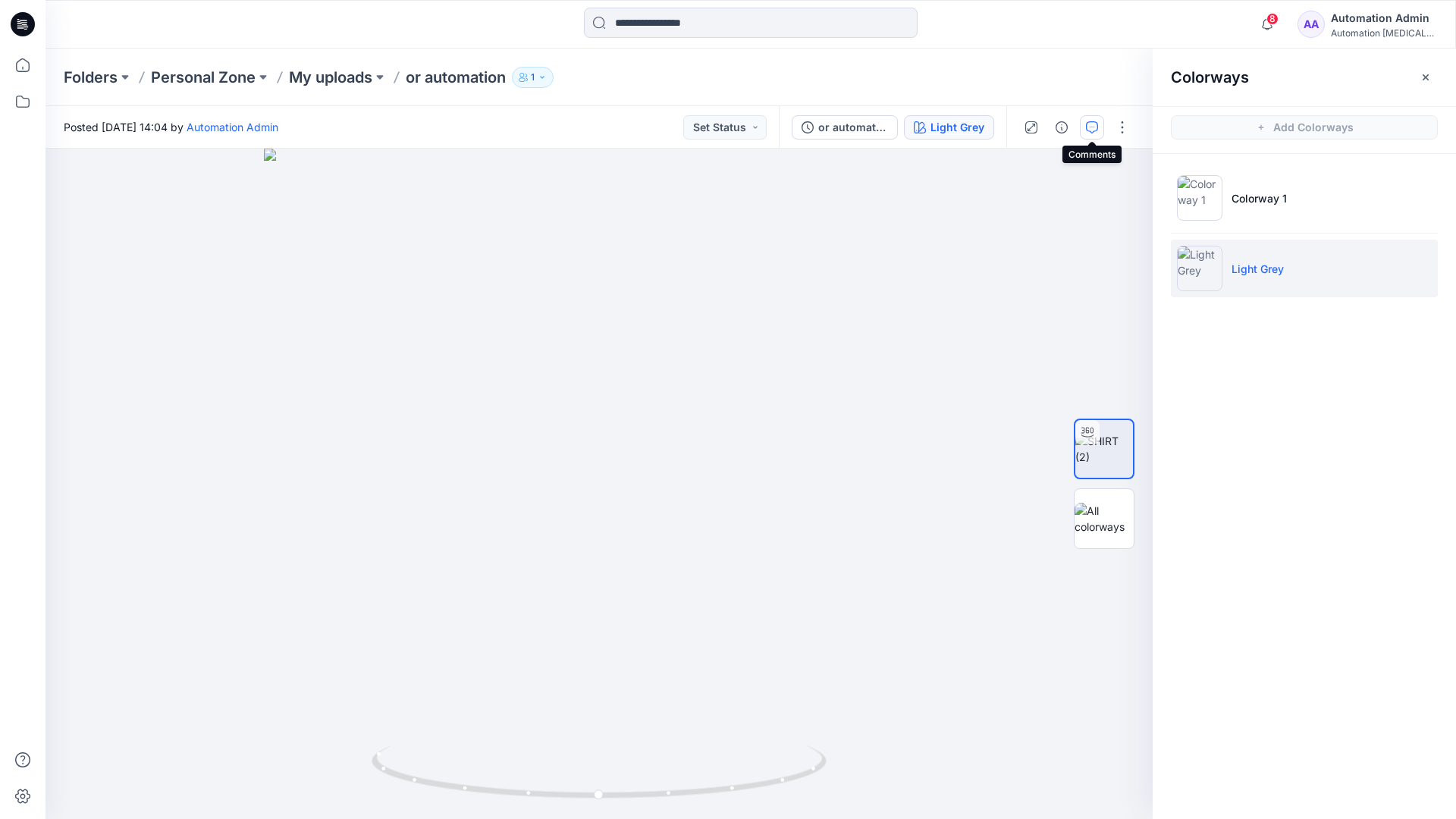
click at [1088, 132] on icon "button" at bounding box center [1092, 128] width 12 height 12
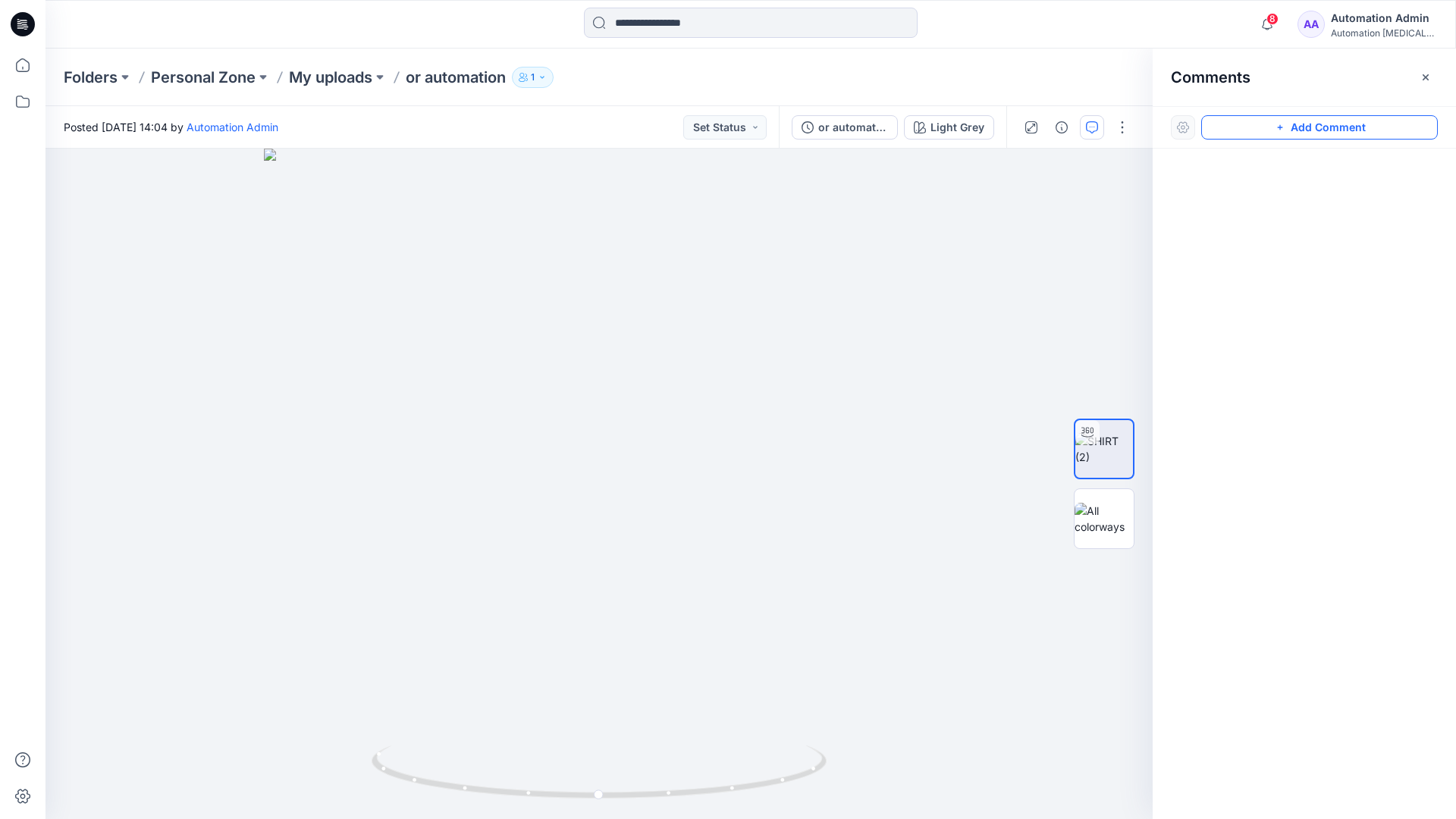
click at [1263, 131] on button "Add Comment" at bounding box center [1320, 128] width 236 height 24
click at [1235, 122] on button "Click on the style to leave a comment" at bounding box center [1320, 128] width 236 height 24
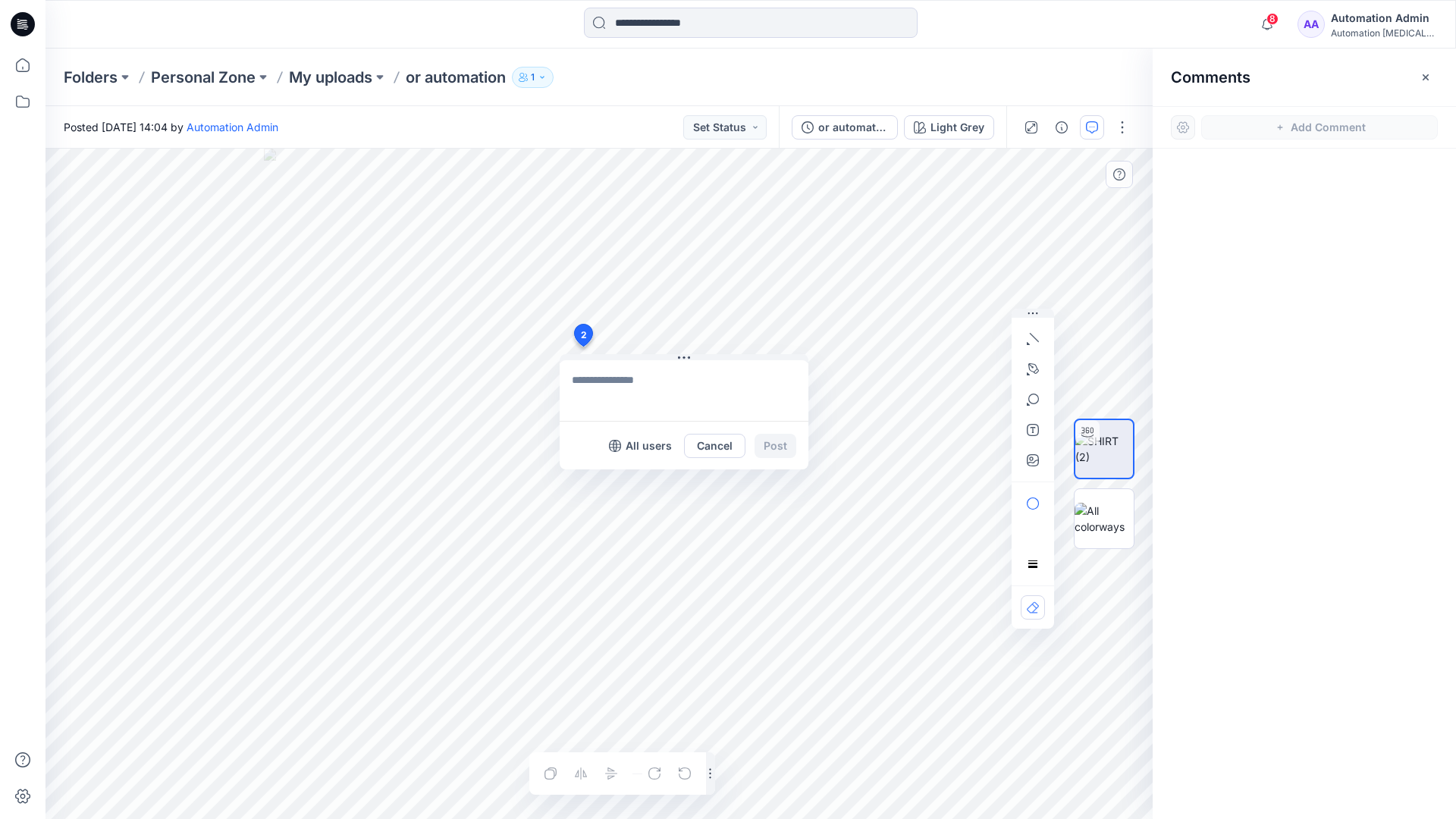
click at [582, 346] on div "2 All users Cancel Post Layer 1" at bounding box center [598, 484] width 1107 height 670
click at [1034, 345] on button "button" at bounding box center [1032, 339] width 24 height 24
click at [1031, 334] on icon "button" at bounding box center [1034, 337] width 9 height 9
click at [940, 334] on button "button" at bounding box center [951, 335] width 24 height 24
click at [1035, 365] on icon "button" at bounding box center [1033, 368] width 10 height 10
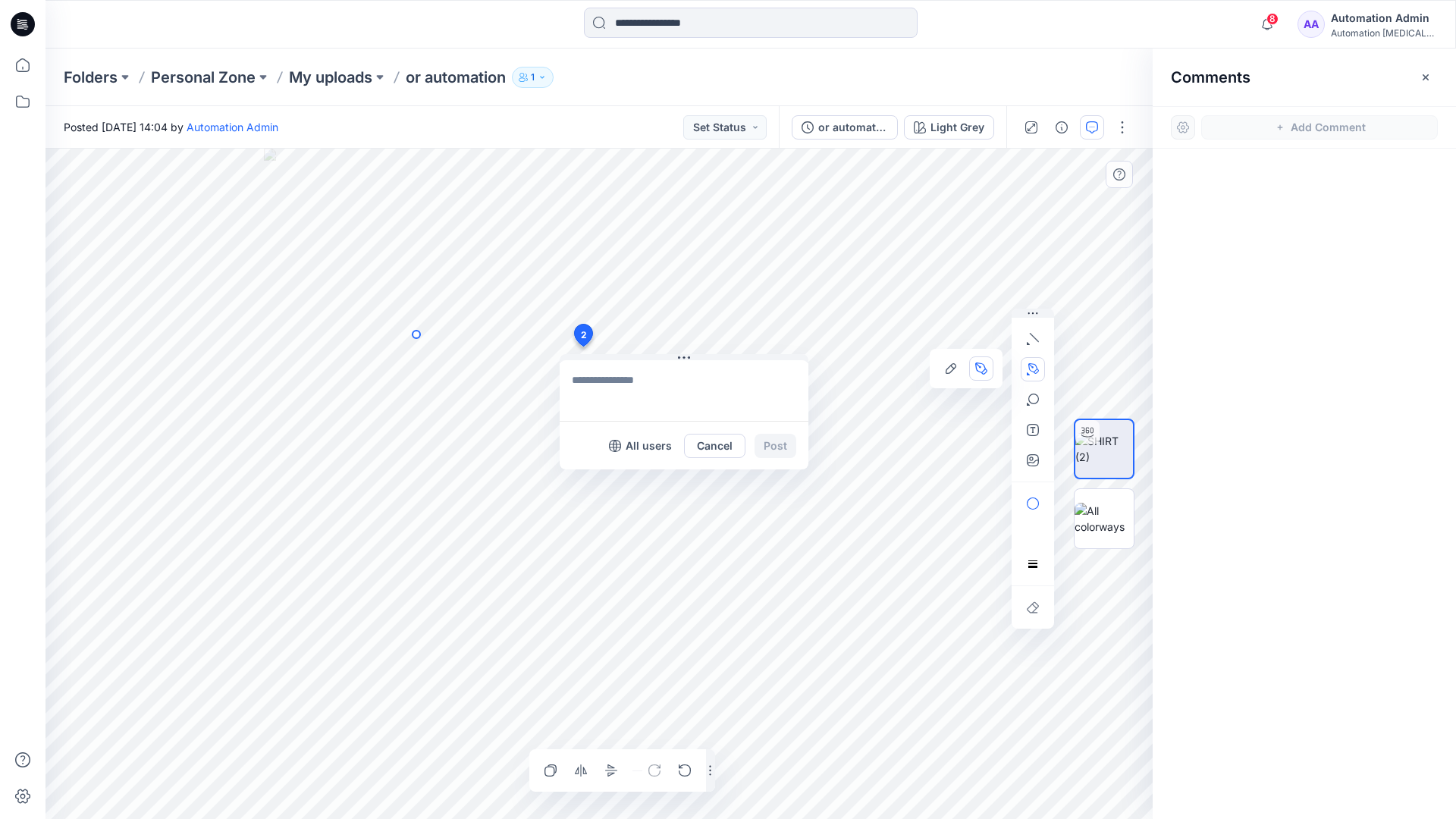
click at [416, 334] on icon "Layer 1" at bounding box center [598, 484] width 1107 height 670
click at [416, 334] on circle at bounding box center [416, 334] width 8 height 8
click at [360, 361] on icon "Layer 1" at bounding box center [598, 484] width 1107 height 670
click at [360, 361] on circle at bounding box center [360, 361] width 8 height 8
click at [1032, 406] on button "button" at bounding box center [1032, 400] width 24 height 24
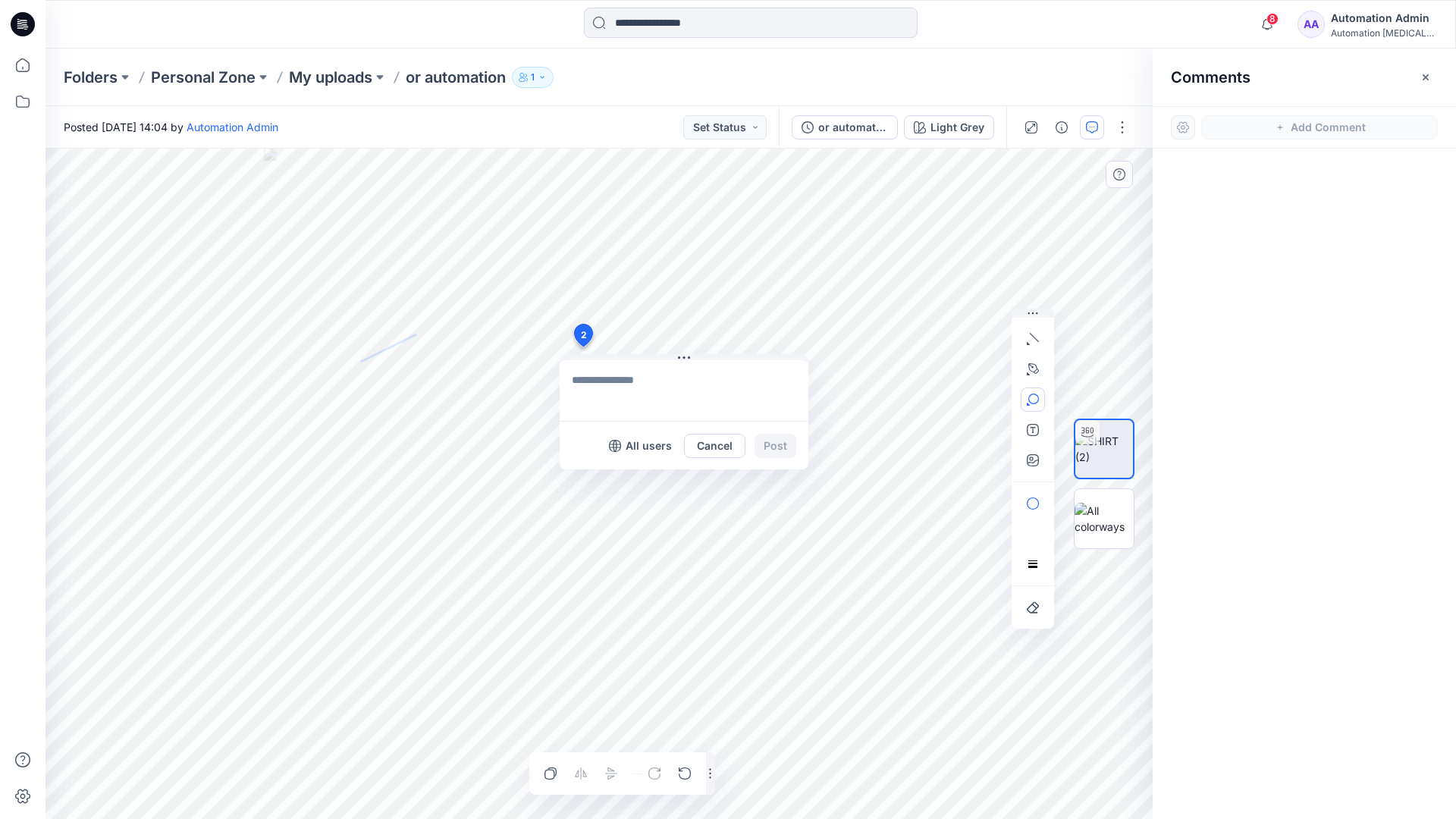
click at [1037, 402] on icon "button" at bounding box center [1032, 400] width 12 height 12
click at [957, 396] on button "button" at bounding box center [951, 402] width 24 height 24
click at [1038, 496] on button "button" at bounding box center [1032, 504] width 24 height 24
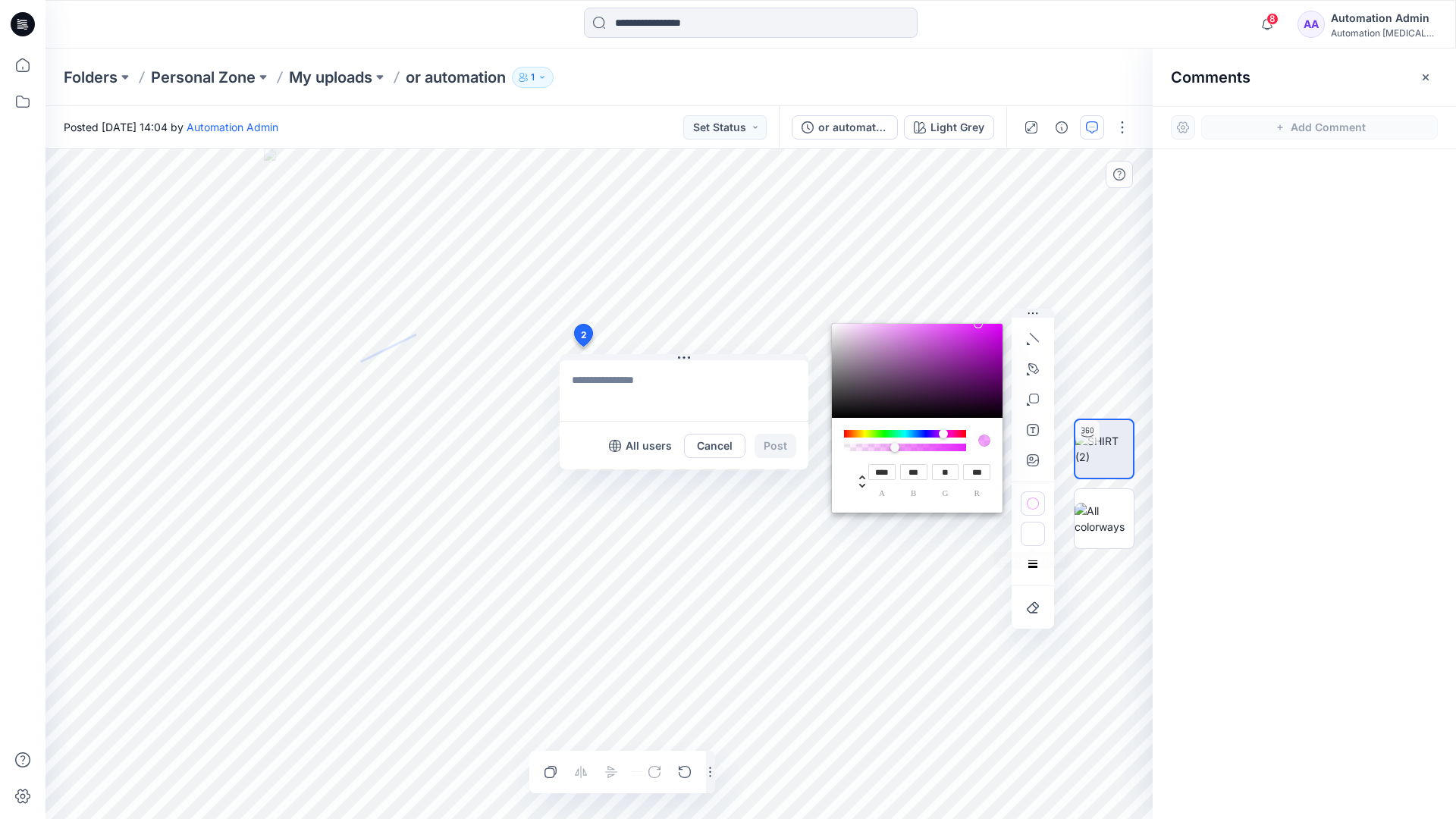
click at [1028, 533] on icon "button" at bounding box center [1032, 536] width 12 height 9
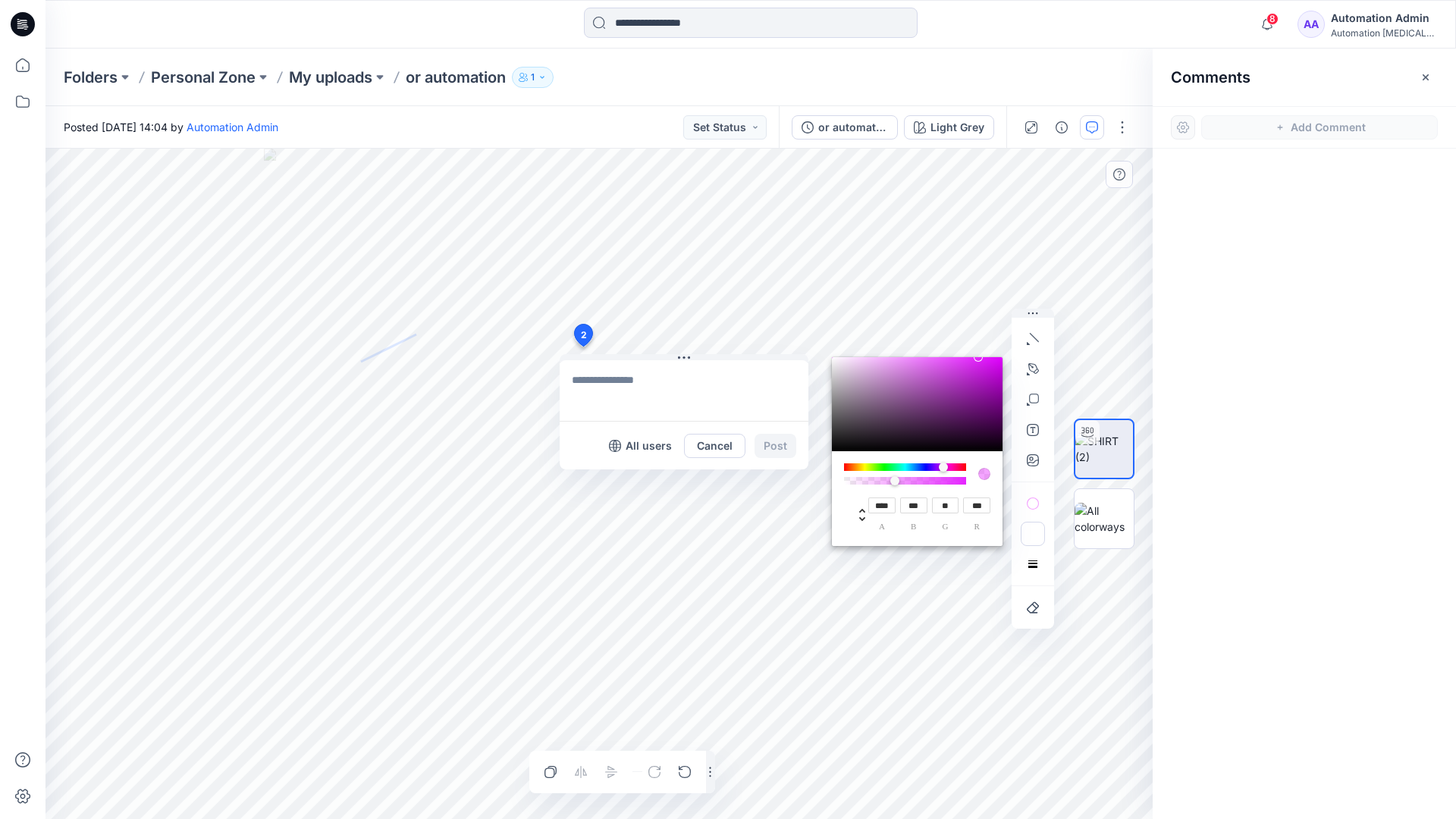
type input "**"
type input "***"
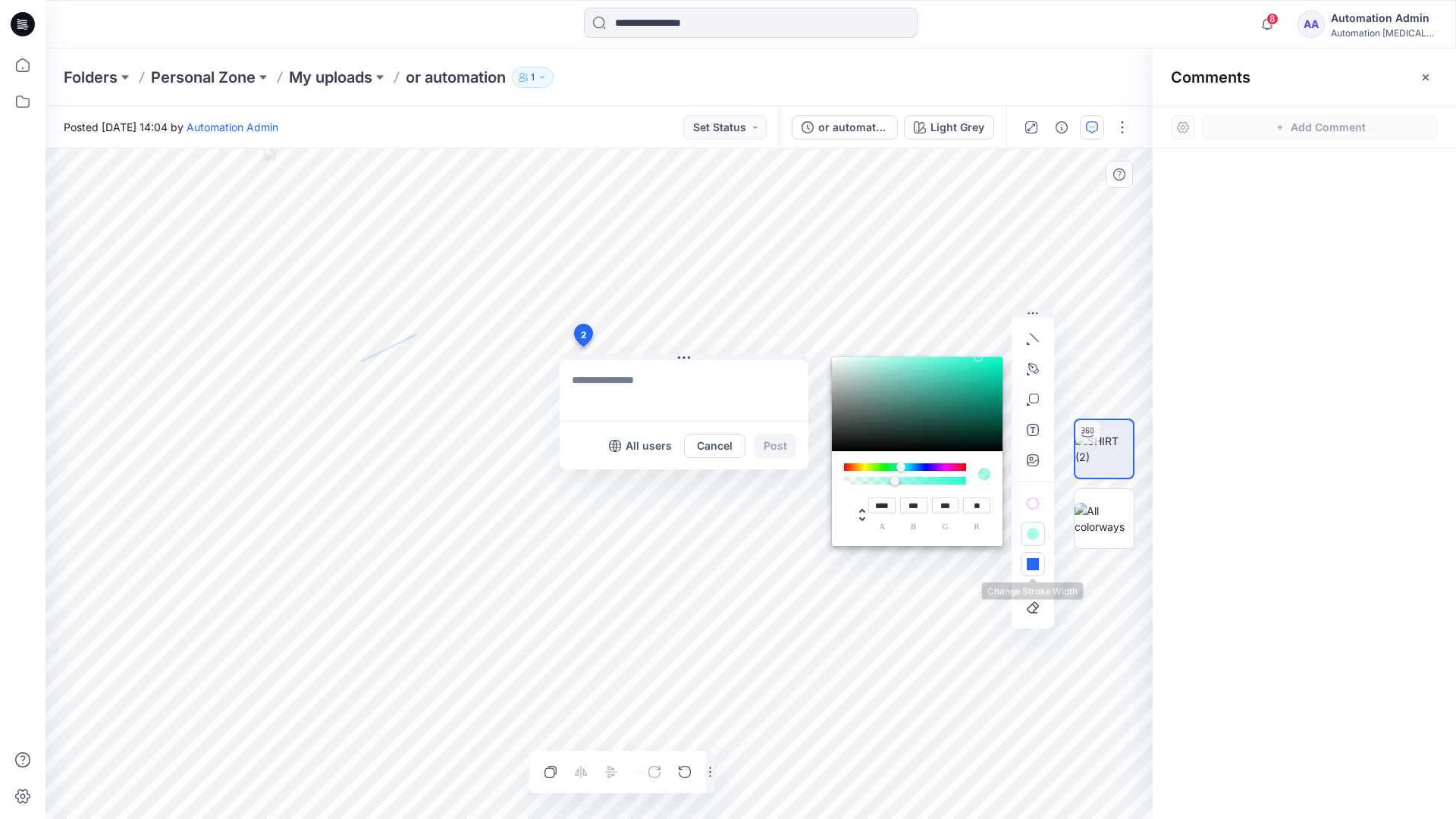
click at [1026, 558] on button "button" at bounding box center [1032, 564] width 24 height 24
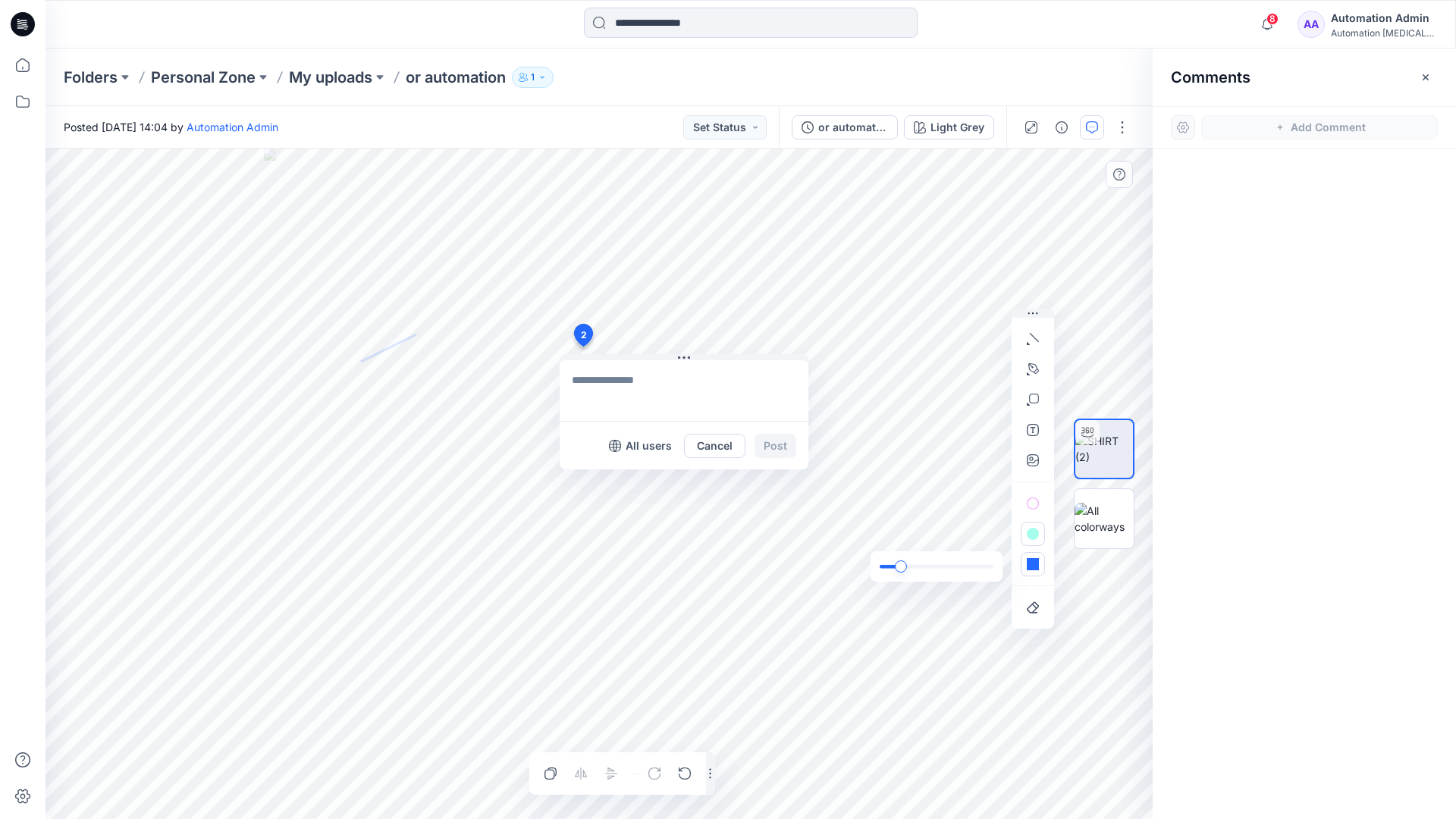
click at [904, 565] on div "slider" at bounding box center [900, 566] width 12 height 12
click at [1035, 570] on icon "button" at bounding box center [1032, 564] width 12 height 12
click at [1006, 531] on icon "button" at bounding box center [1011, 535] width 12 height 12
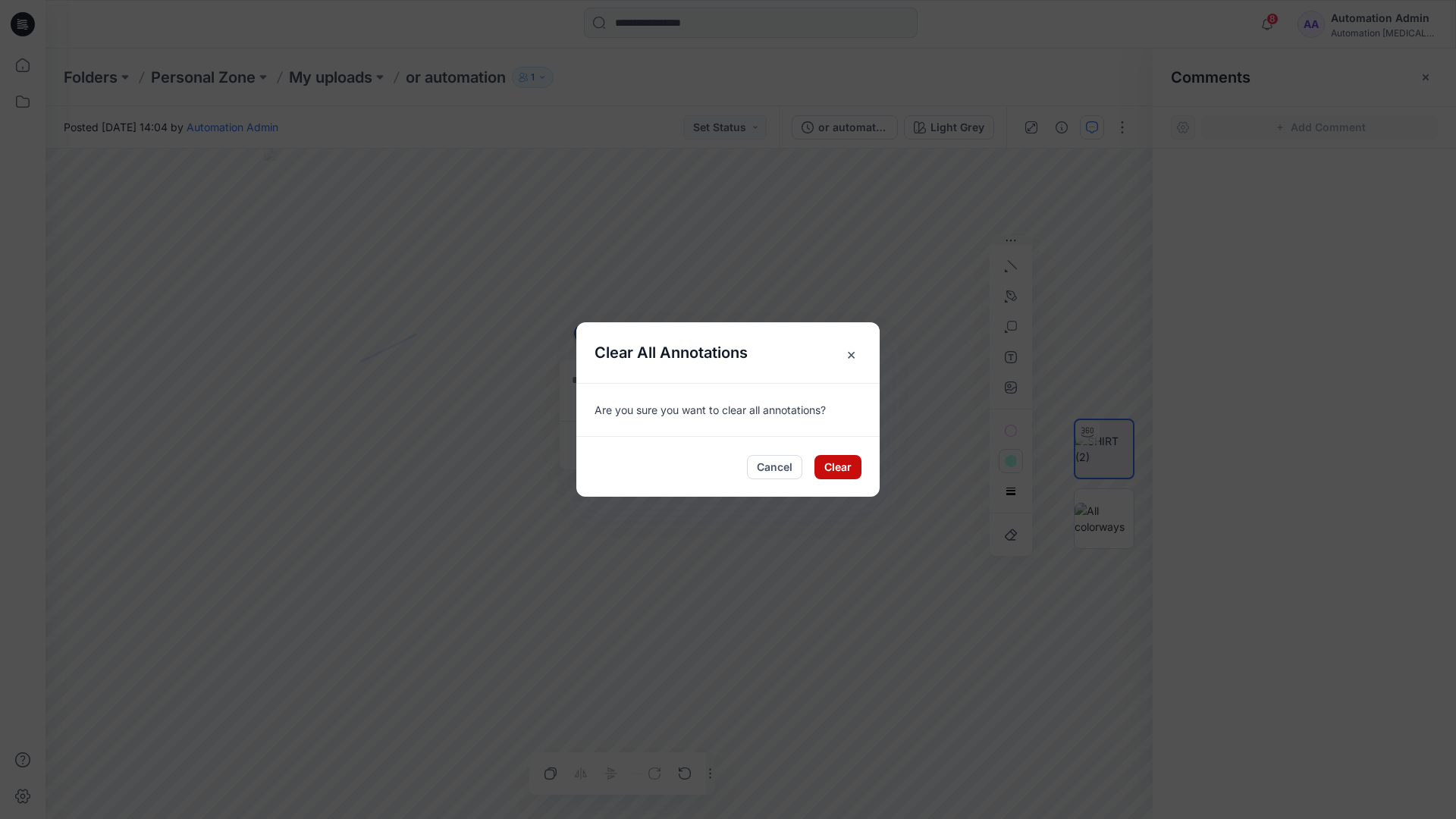
click at [843, 458] on button "Clear" at bounding box center [838, 467] width 47 height 24
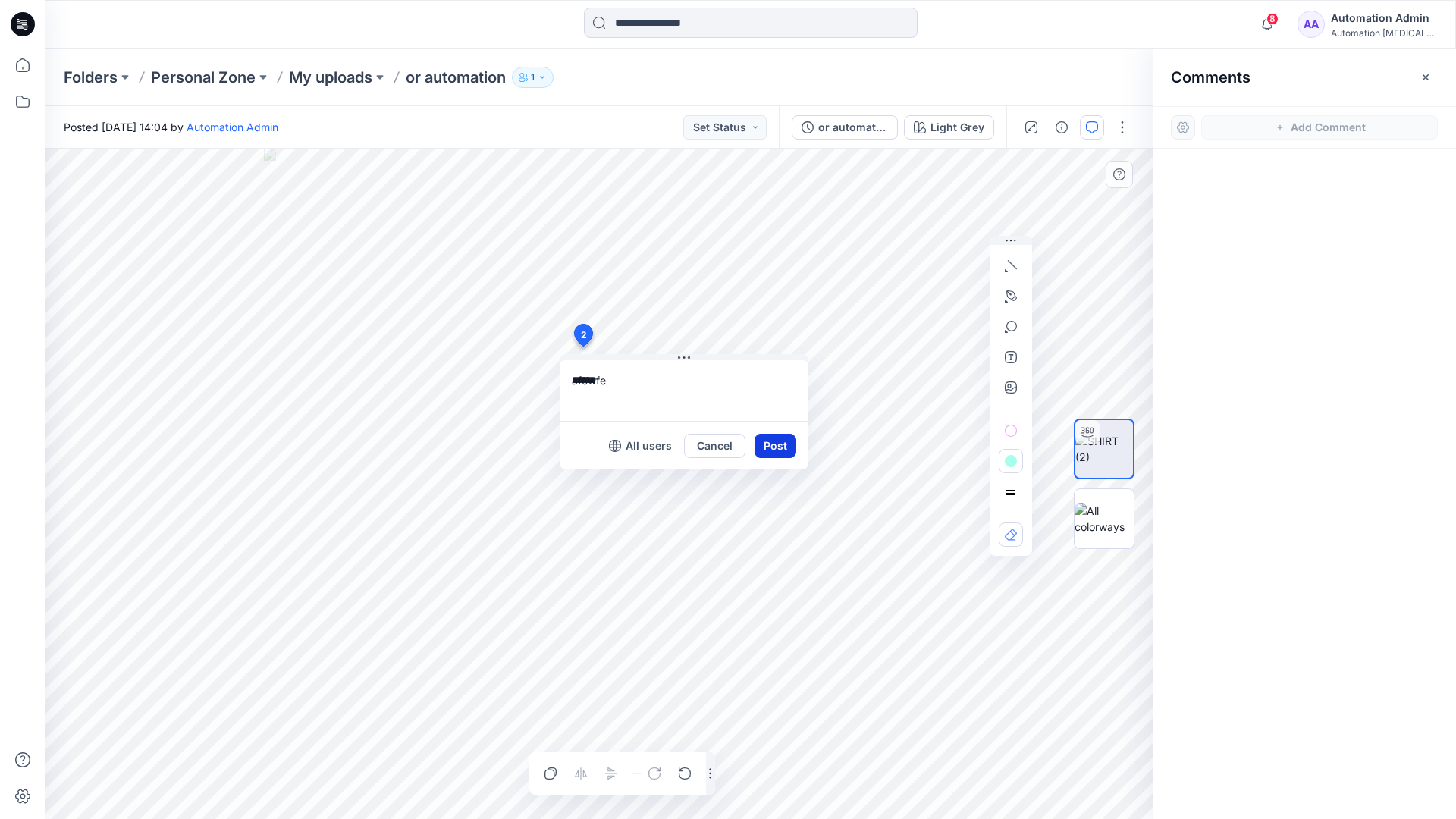
type textarea "******"
click at [769, 444] on button "Post" at bounding box center [775, 446] width 42 height 24
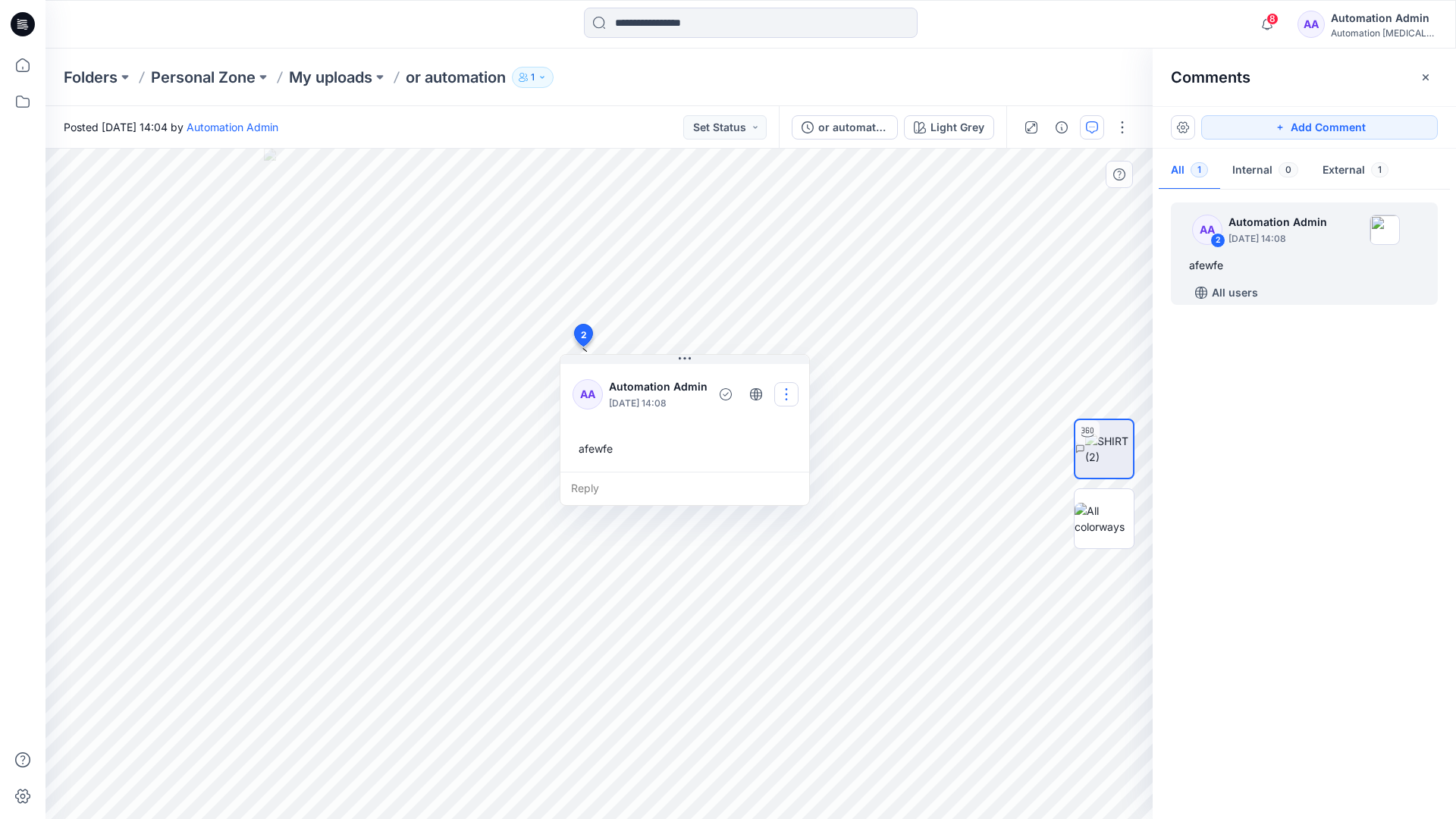
click at [781, 392] on button "button" at bounding box center [787, 395] width 24 height 24
click at [776, 465] on p "Delete thread" at bounding box center [790, 471] width 67 height 16
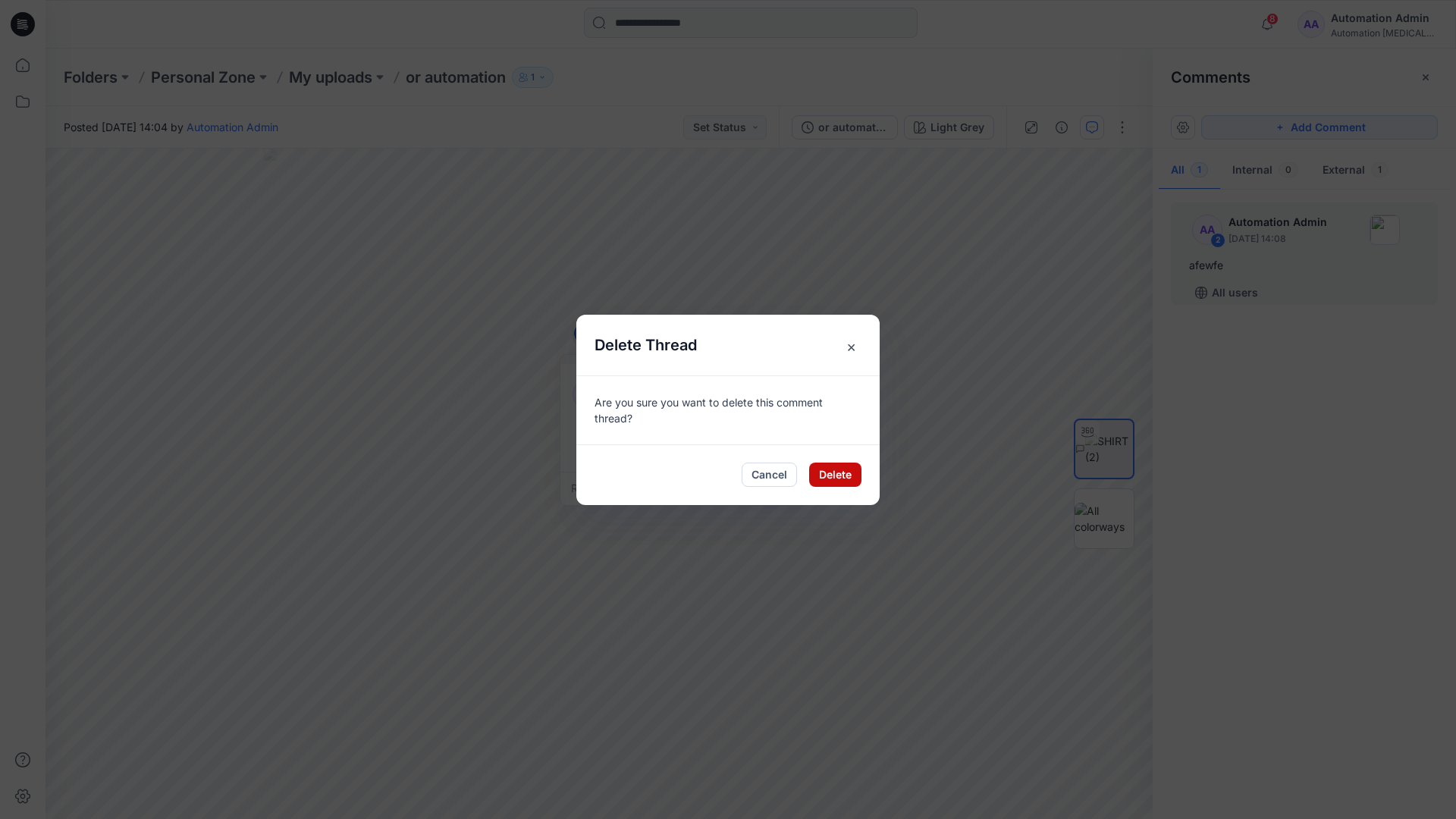
click at [824, 471] on button "Delete" at bounding box center [836, 475] width 52 height 24
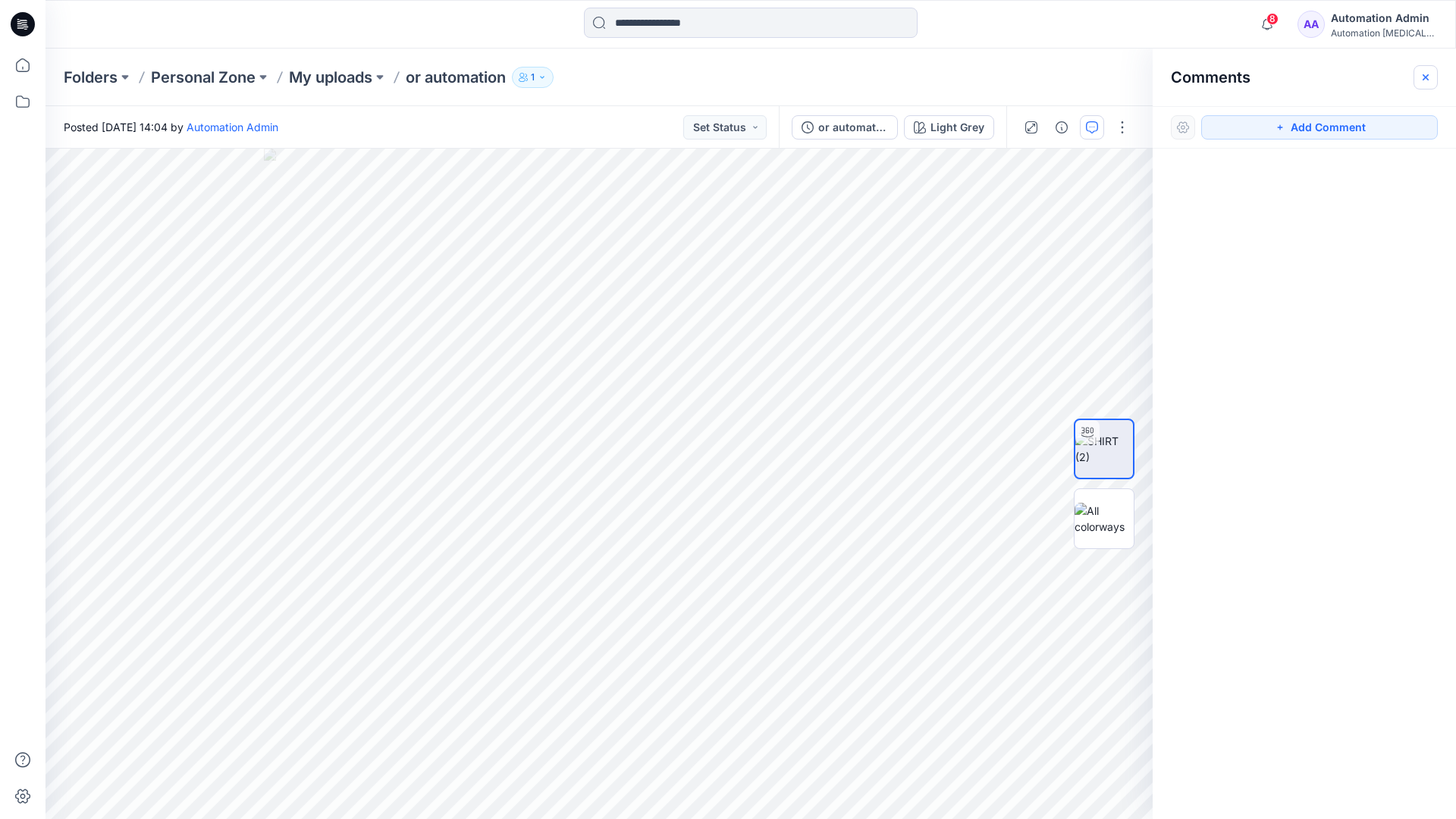
click at [1424, 77] on icon "button" at bounding box center [1425, 76] width 6 height 6
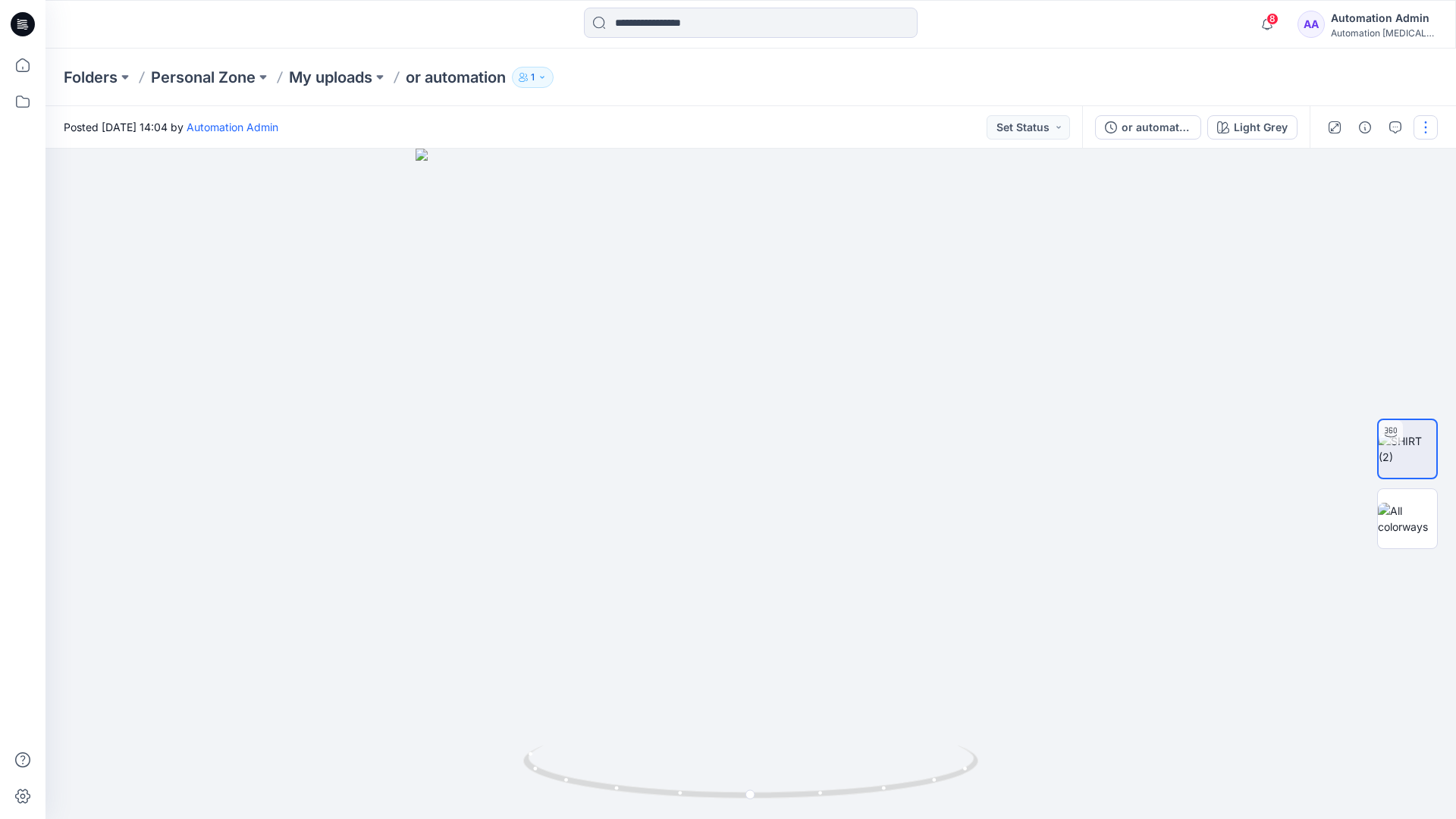
click at [1423, 134] on button "button" at bounding box center [1425, 128] width 24 height 24
click at [1330, 206] on p "Edit" at bounding box center [1329, 205] width 19 height 16
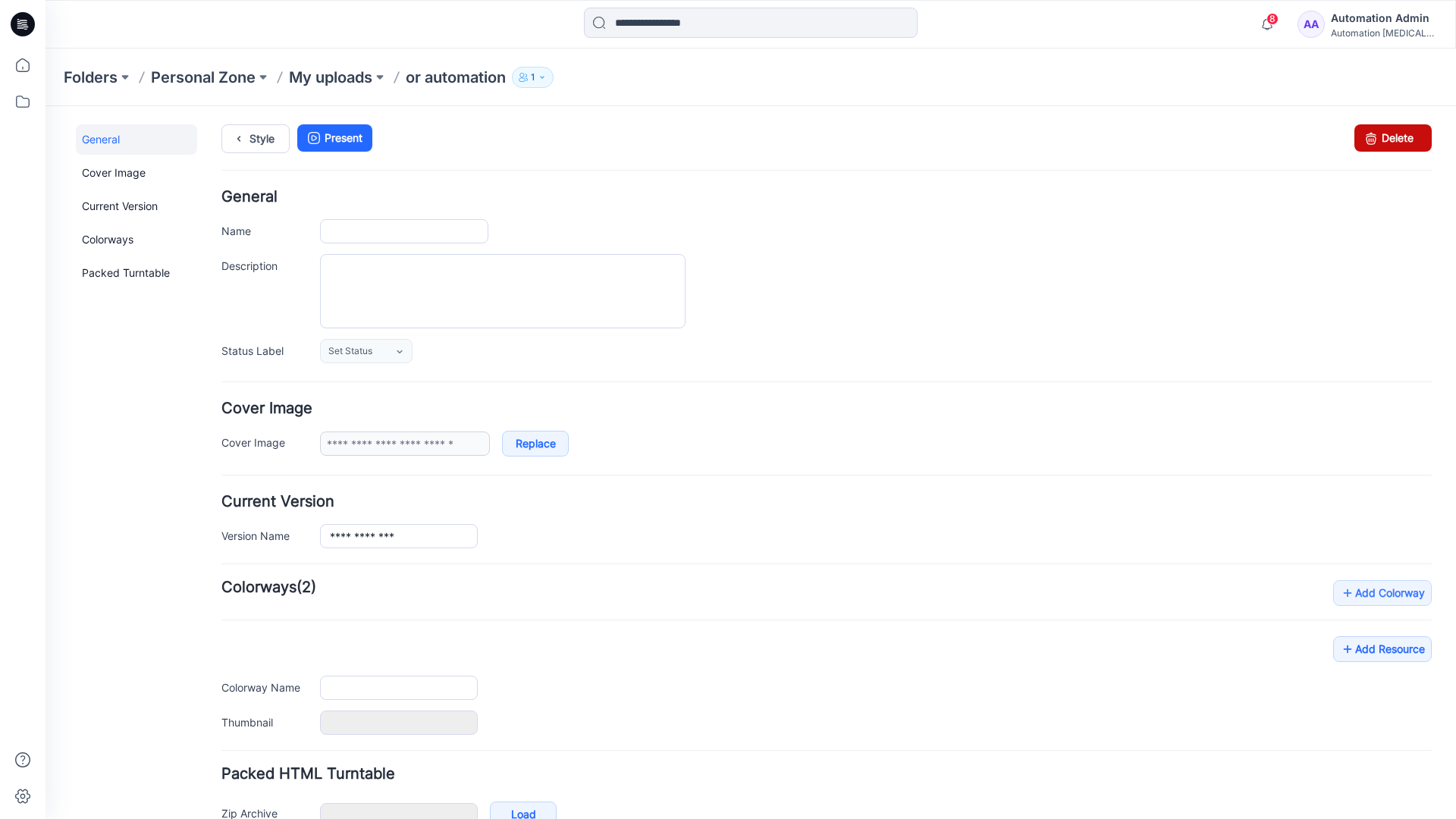
type input "**********"
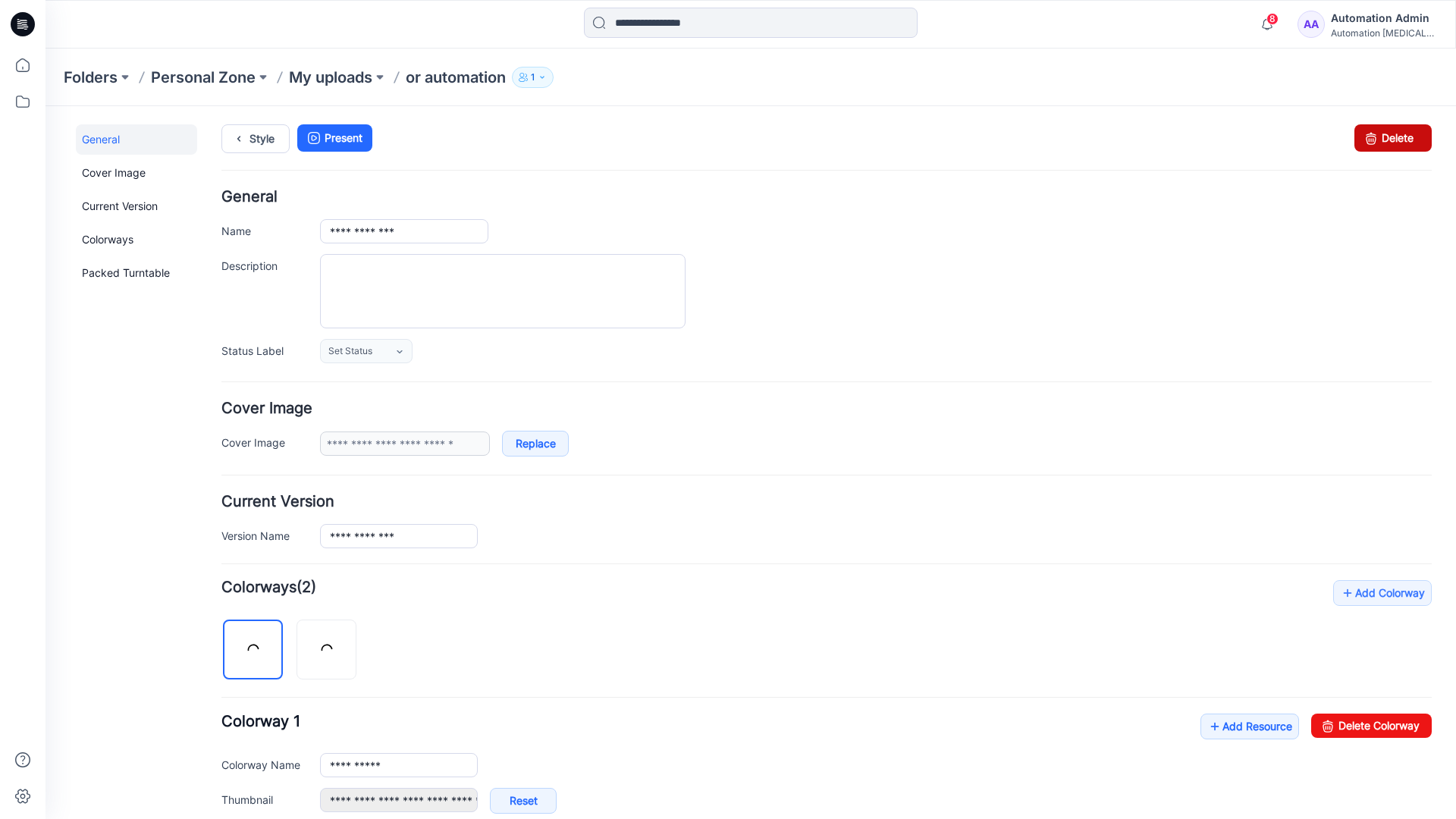
click at [1361, 139] on icon at bounding box center [1371, 137] width 21 height 27
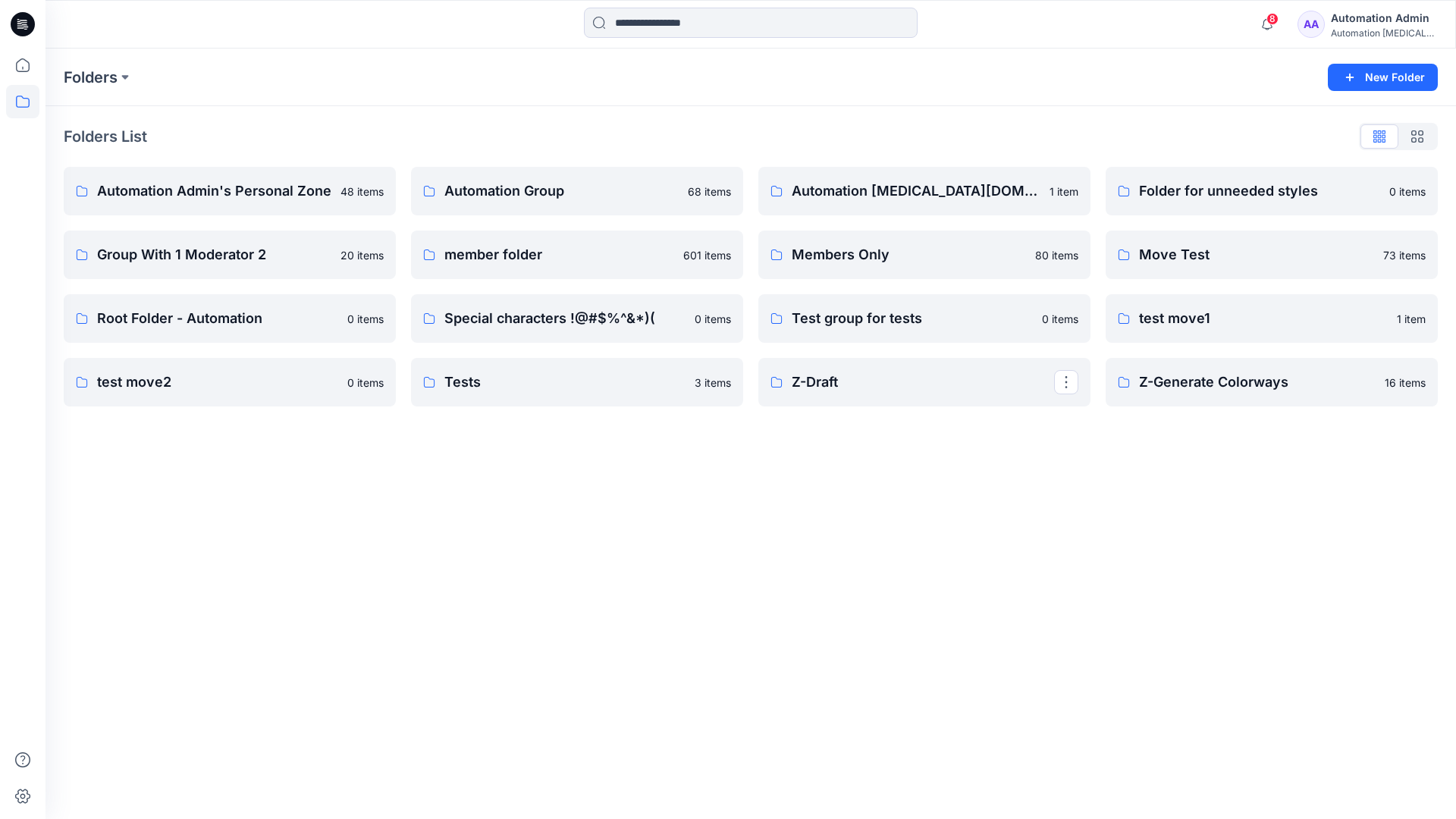
click at [1361, 28] on div "Automation [MEDICAL_DATA]..." at bounding box center [1383, 32] width 106 height 11
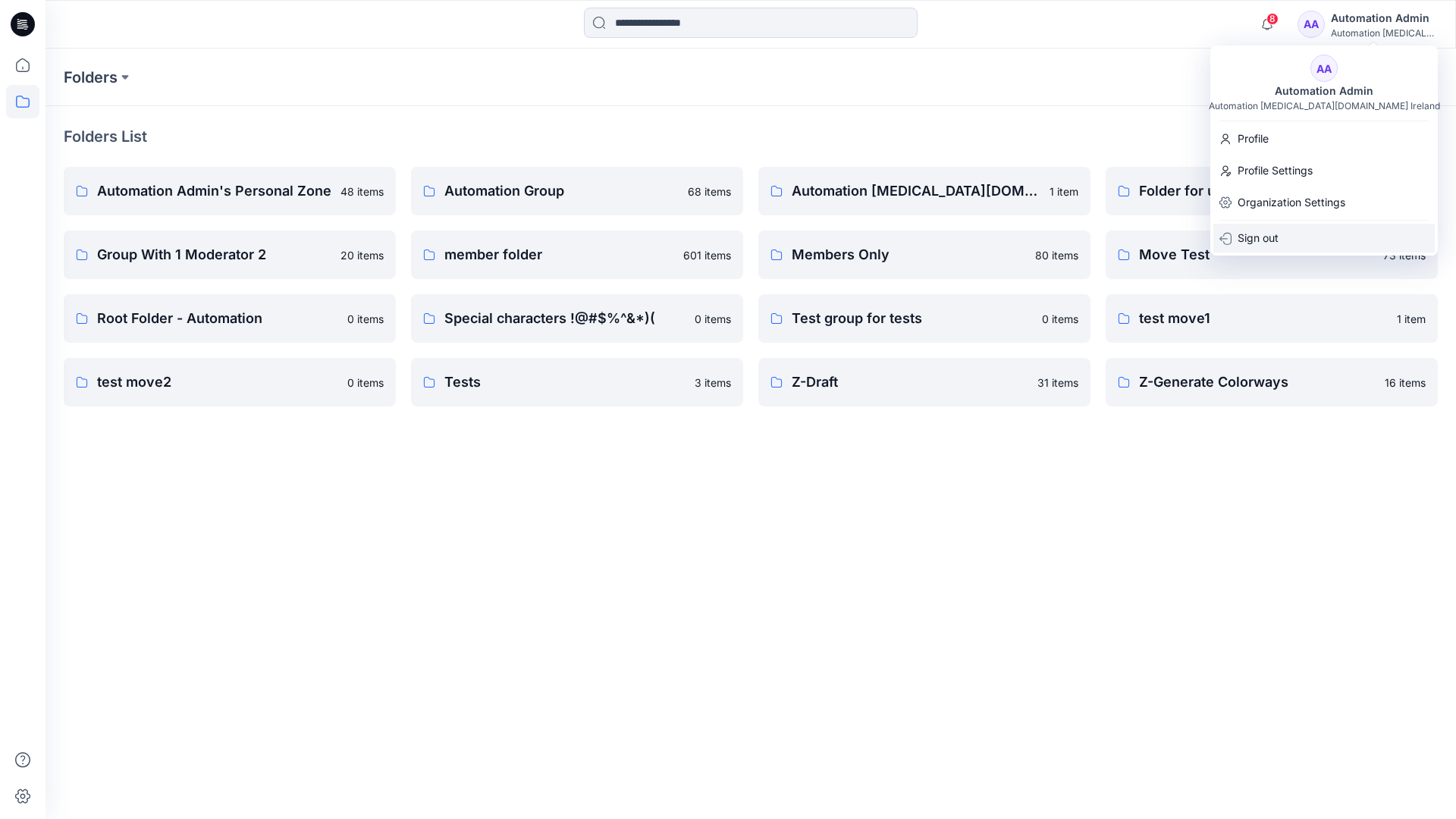
click at [1273, 240] on p "Sign out" at bounding box center [1257, 238] width 41 height 29
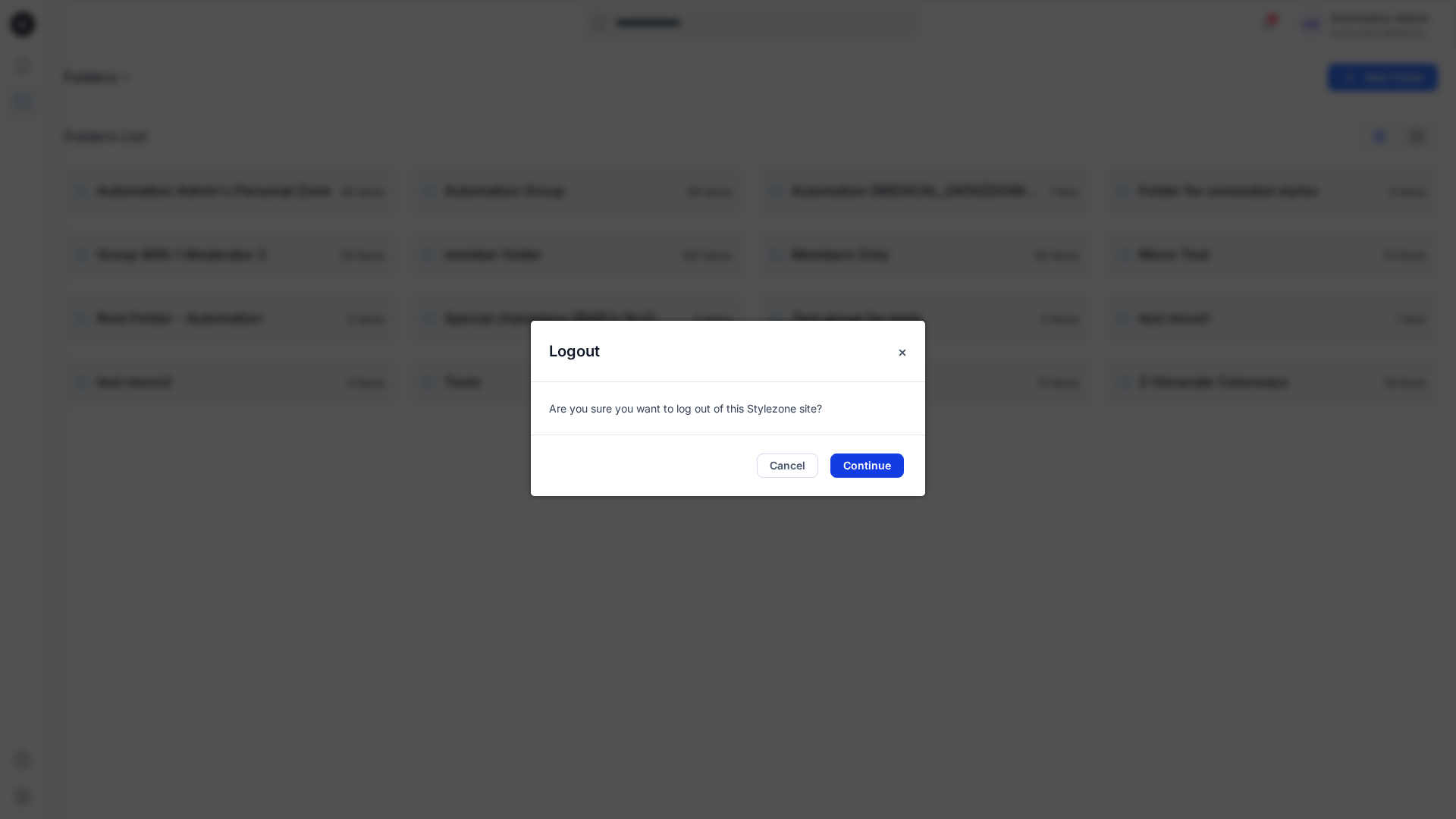
click at [872, 461] on button "Continue" at bounding box center [867, 466] width 74 height 24
